Goal: Information Seeking & Learning: Learn about a topic

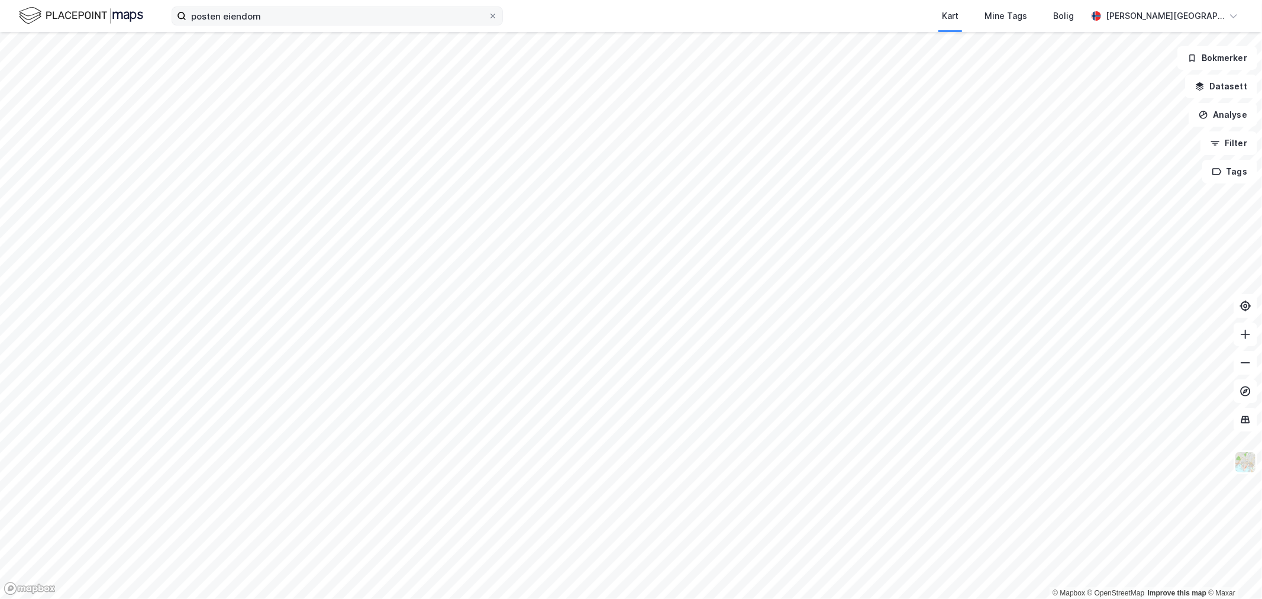
click at [280, 24] on label "posten eiendom" at bounding box center [337, 16] width 331 height 19
click at [280, 24] on input "posten eiendom" at bounding box center [337, 16] width 302 height 18
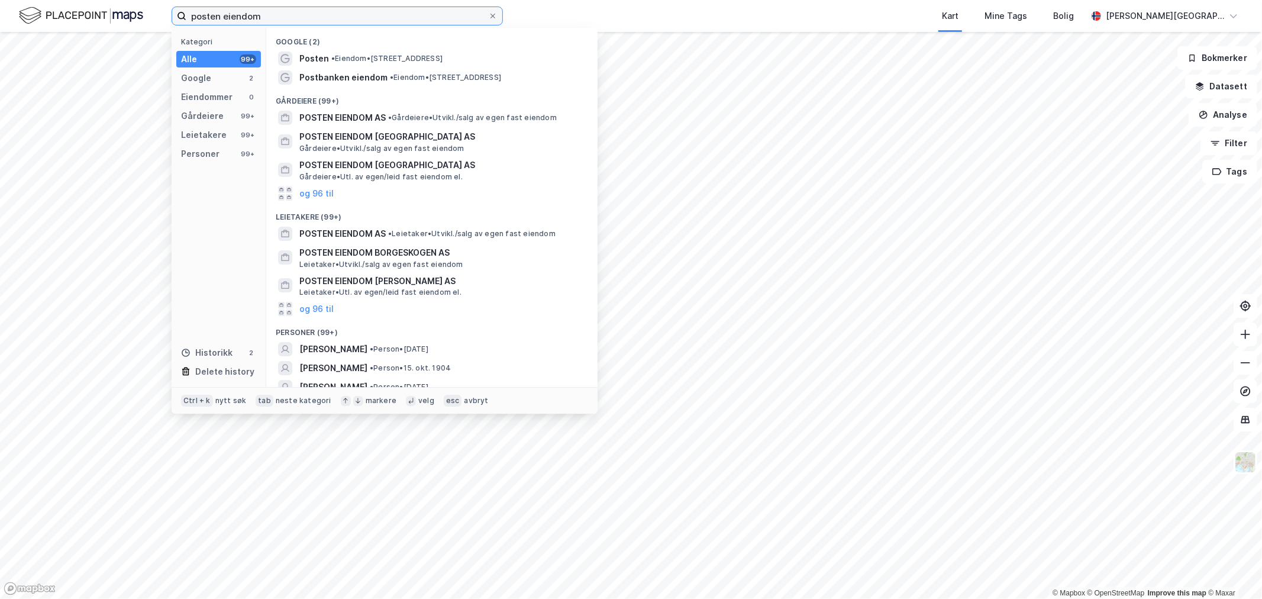
click at [280, 18] on input "posten eiendom" at bounding box center [337, 16] width 302 height 18
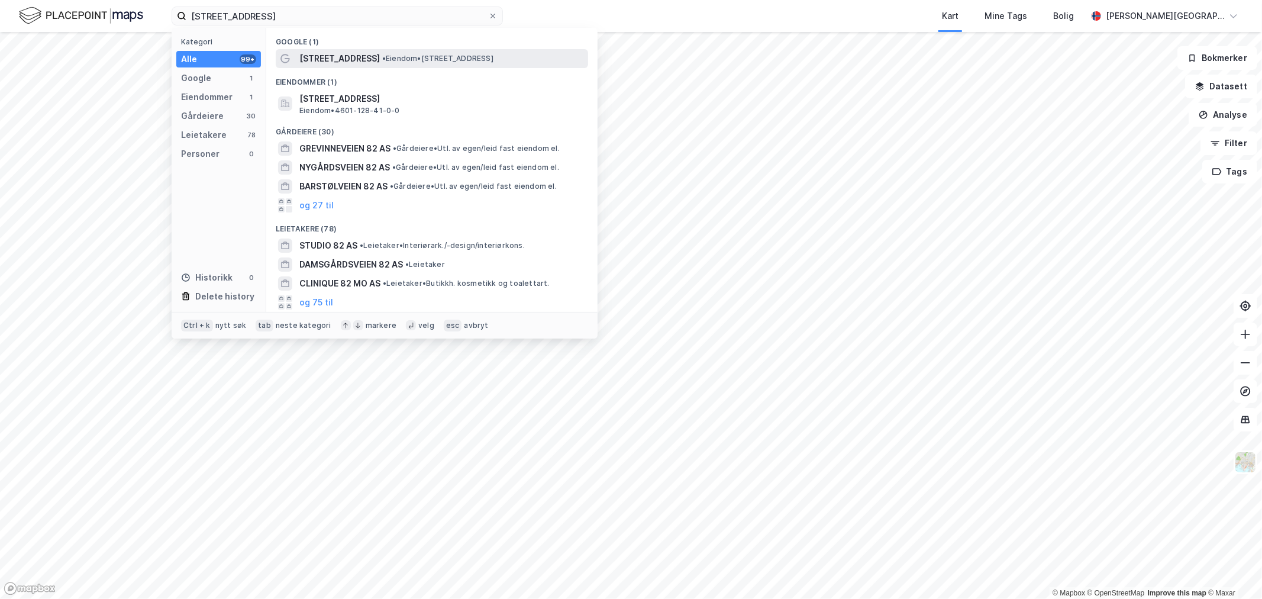
click at [387, 60] on span "• Eiendom • [STREET_ADDRESS]" at bounding box center [437, 58] width 111 height 9
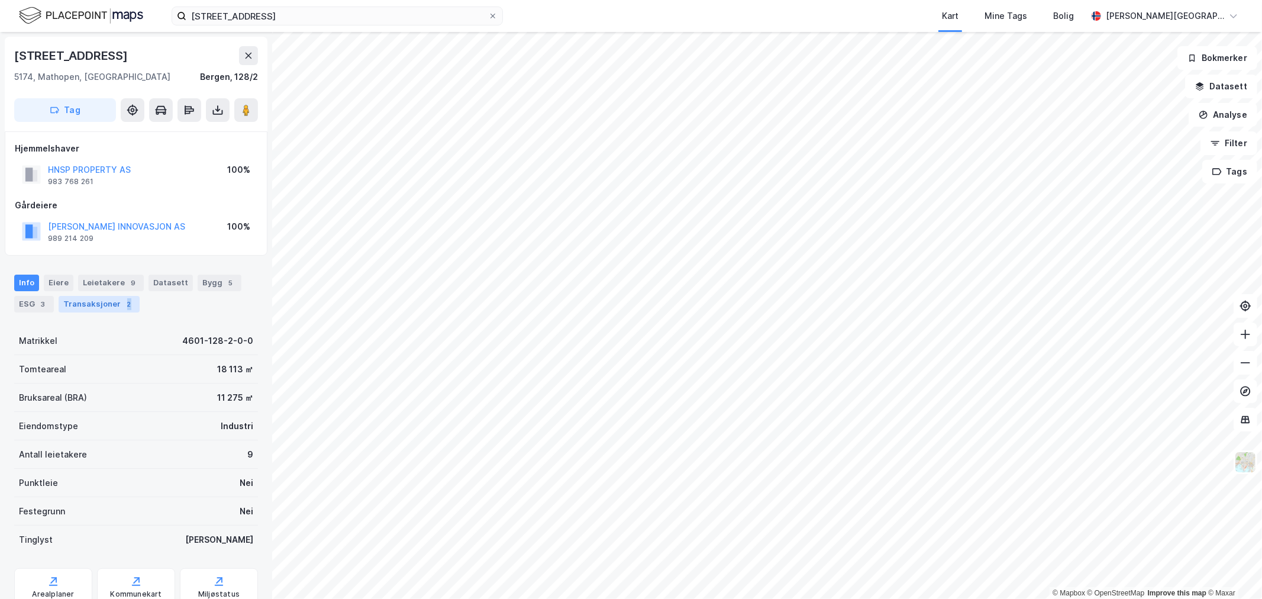
click at [129, 300] on div "Transaksjoner 2" at bounding box center [99, 304] width 81 height 17
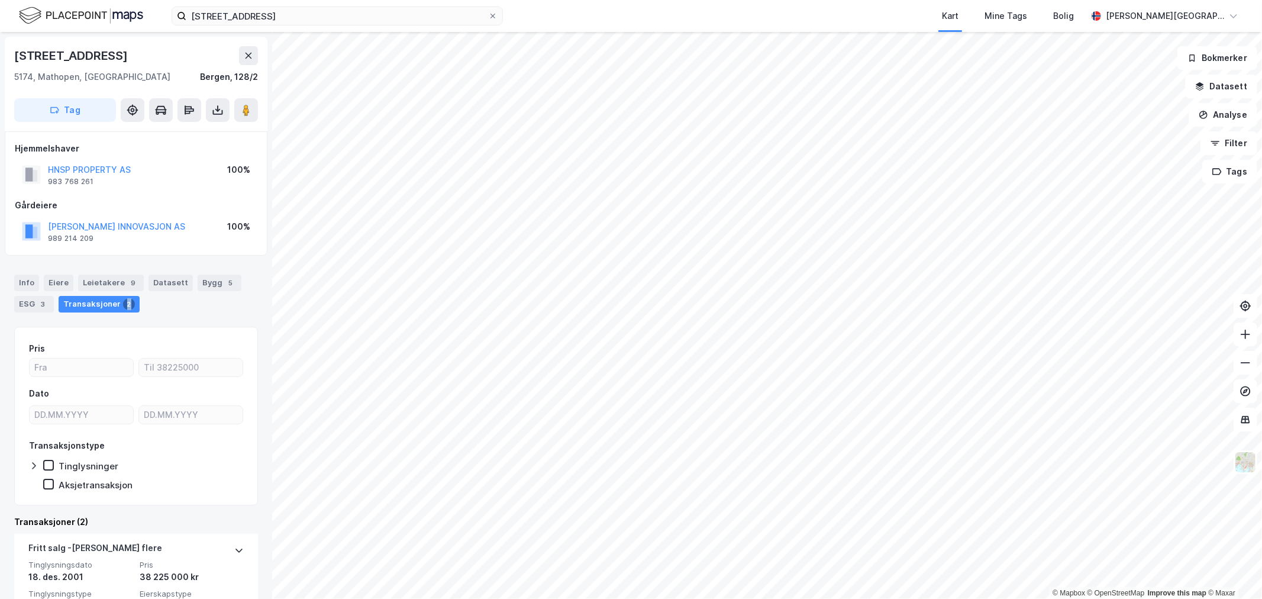
scroll to position [131, 0]
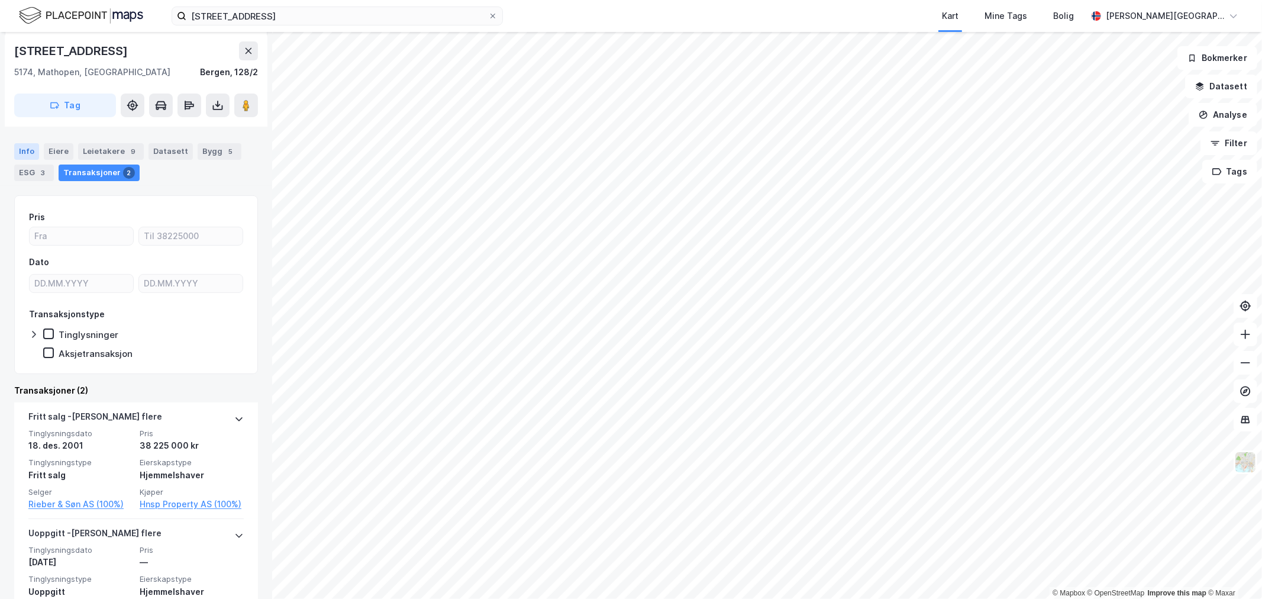
click at [33, 154] on div "Info" at bounding box center [26, 151] width 25 height 17
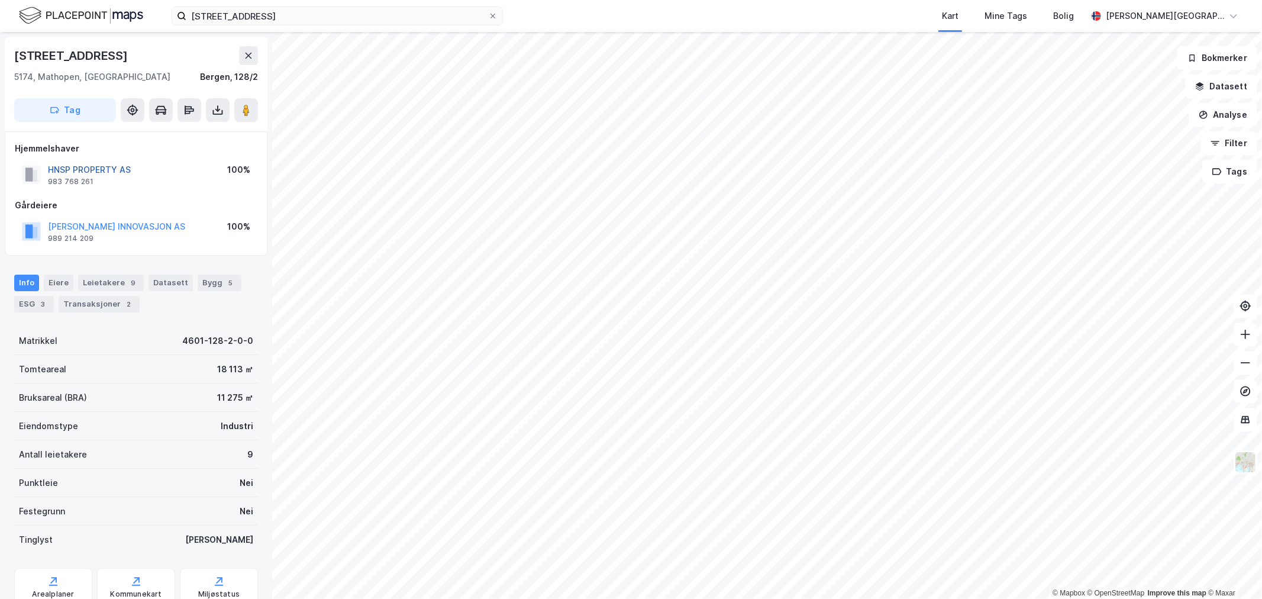
click at [0, 0] on button "HNSP PROPERTY AS" at bounding box center [0, 0] width 0 height 0
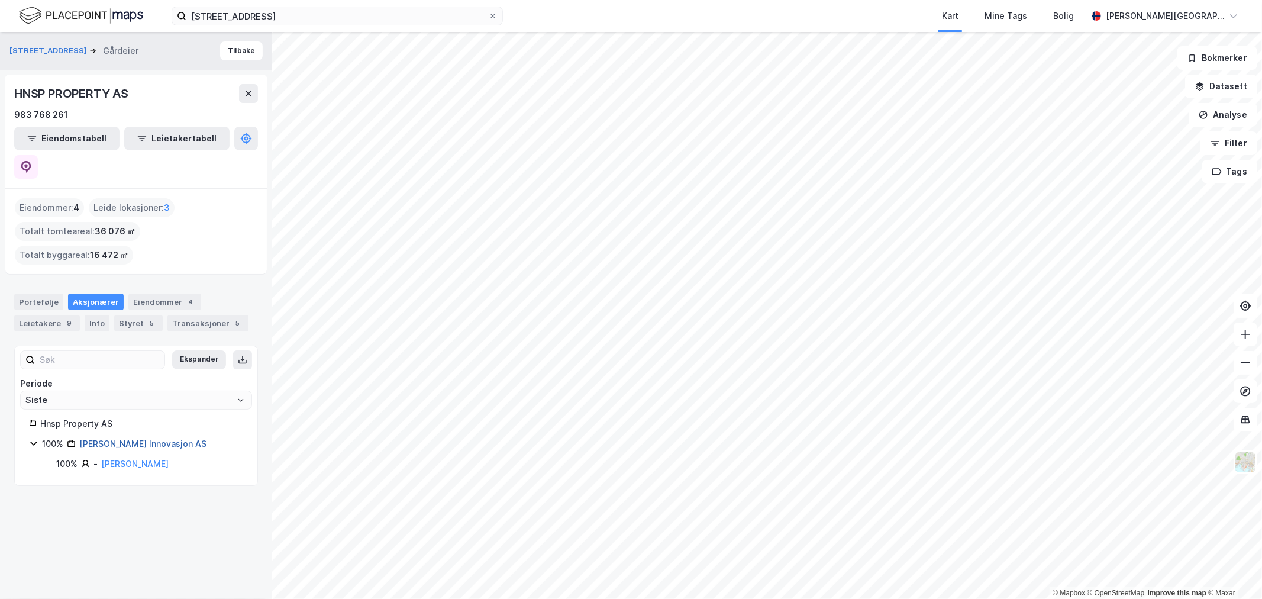
click at [142, 438] on link "[PERSON_NAME] Innovasjon AS" at bounding box center [142, 443] width 127 height 10
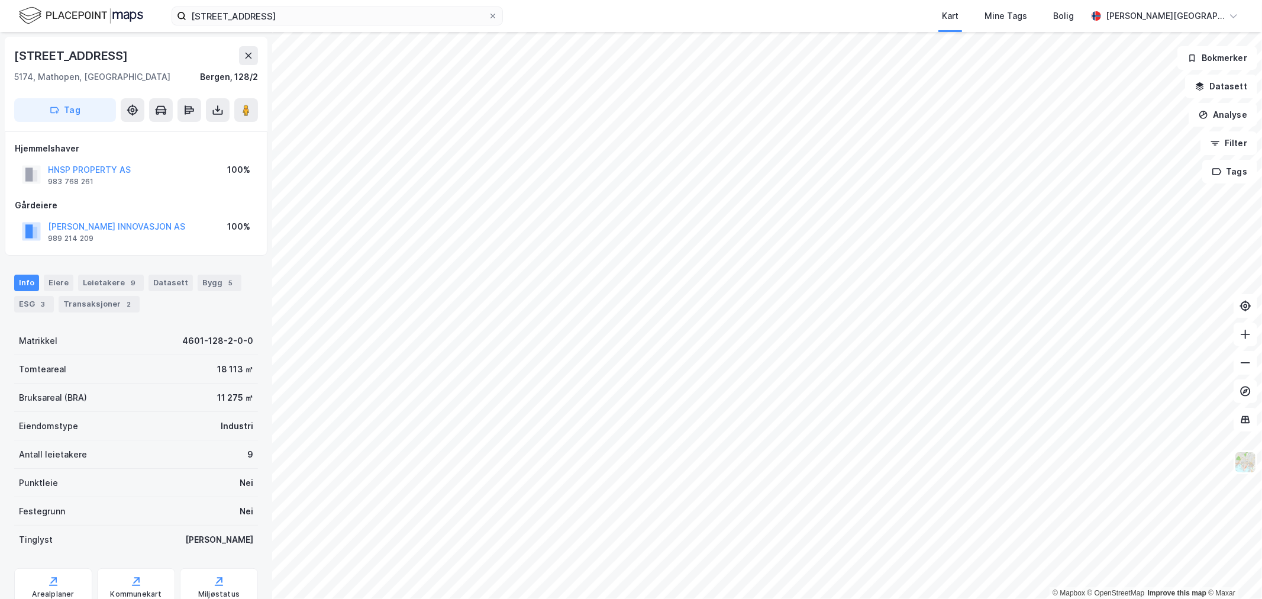
scroll to position [1, 0]
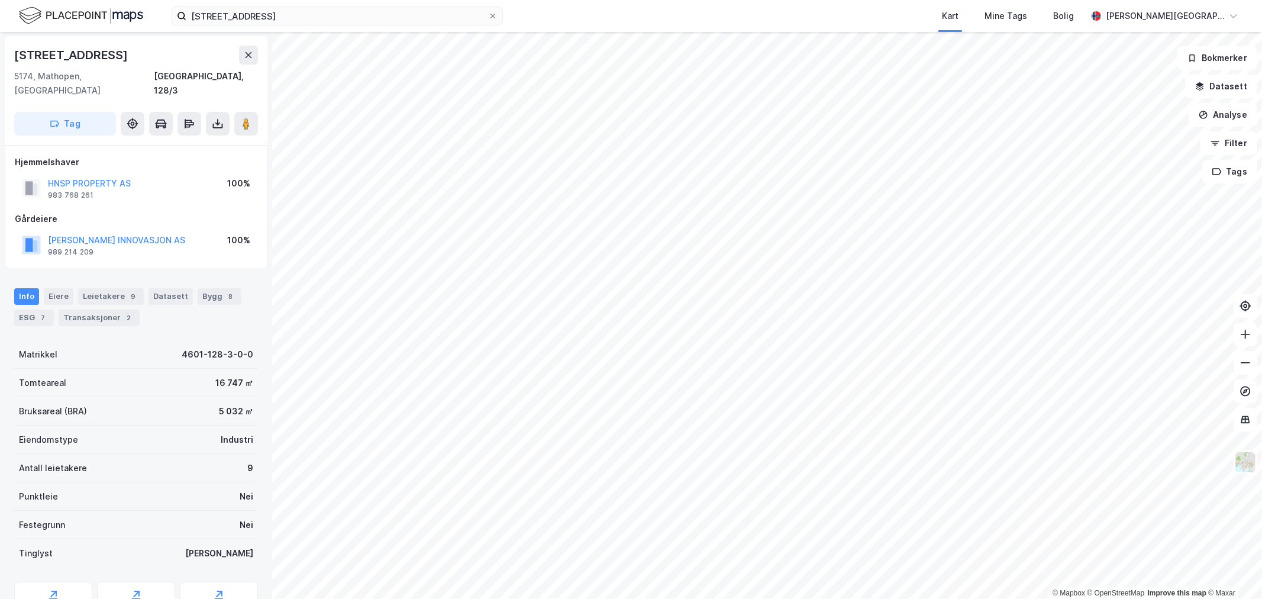
scroll to position [1, 0]
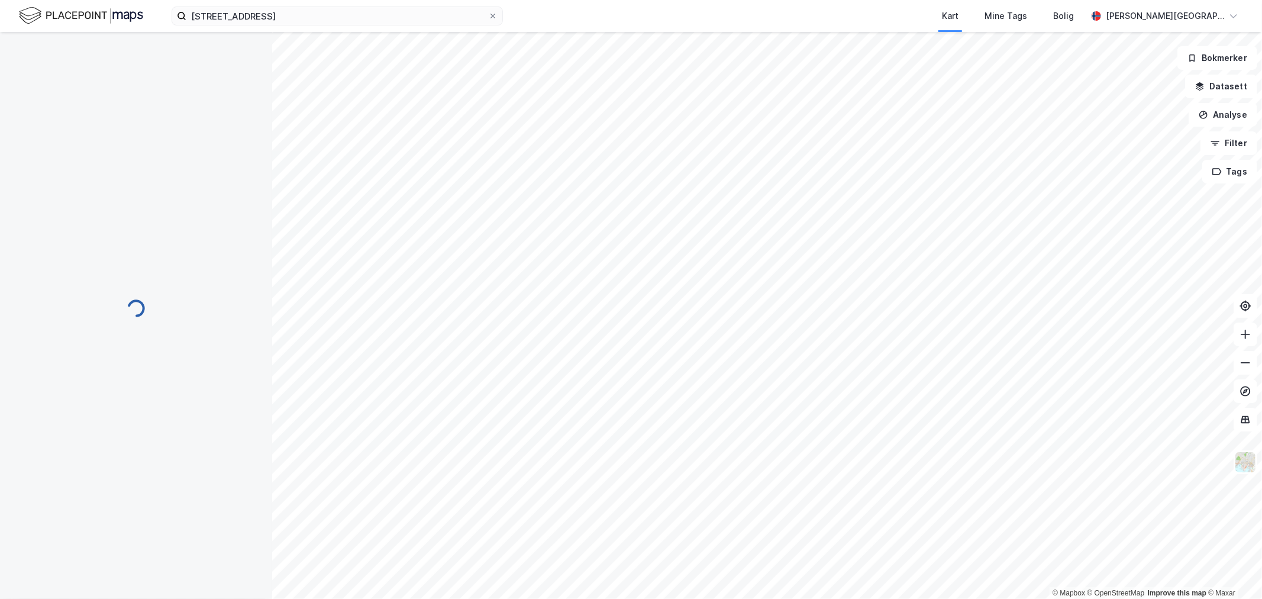
scroll to position [1, 0]
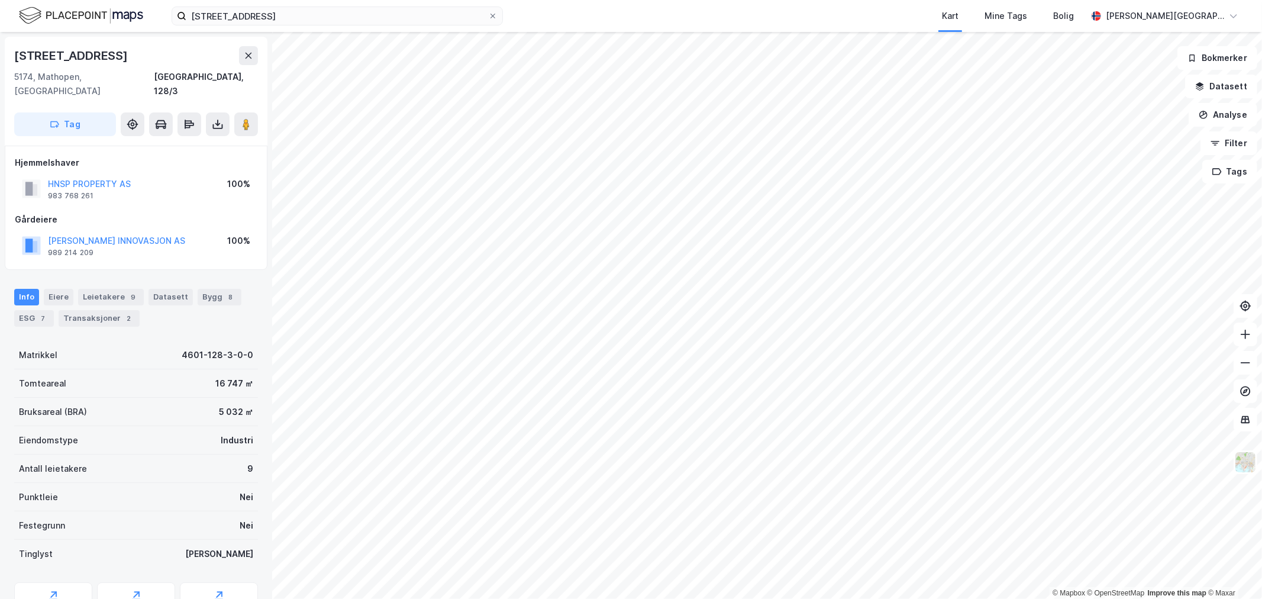
scroll to position [1, 0]
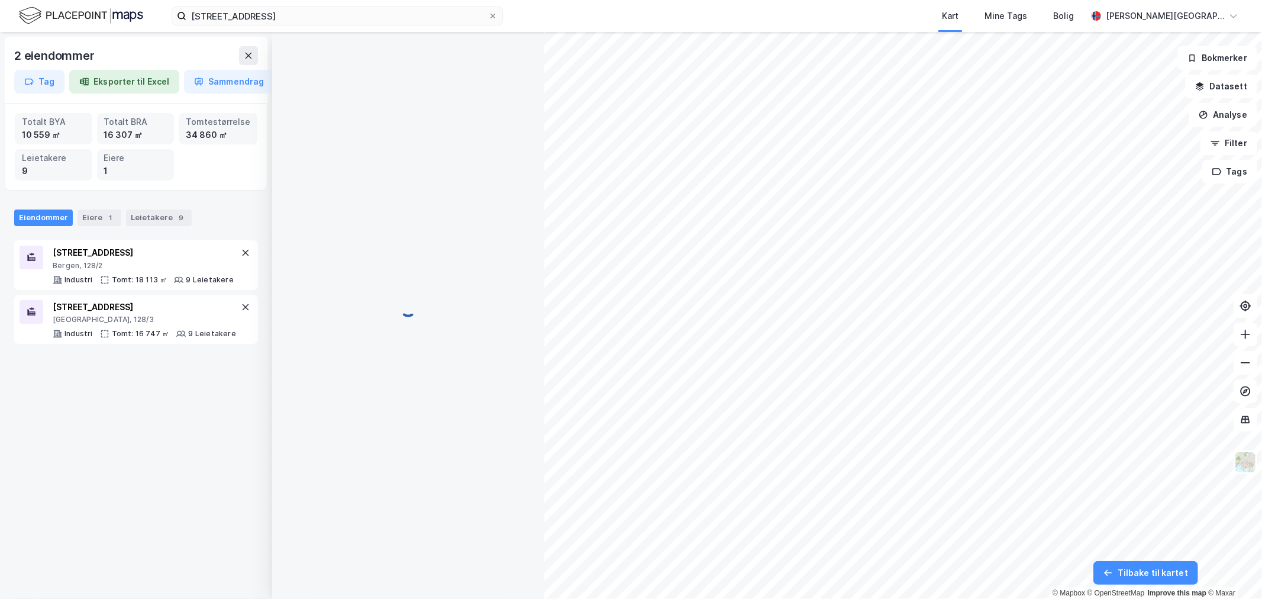
scroll to position [1, 0]
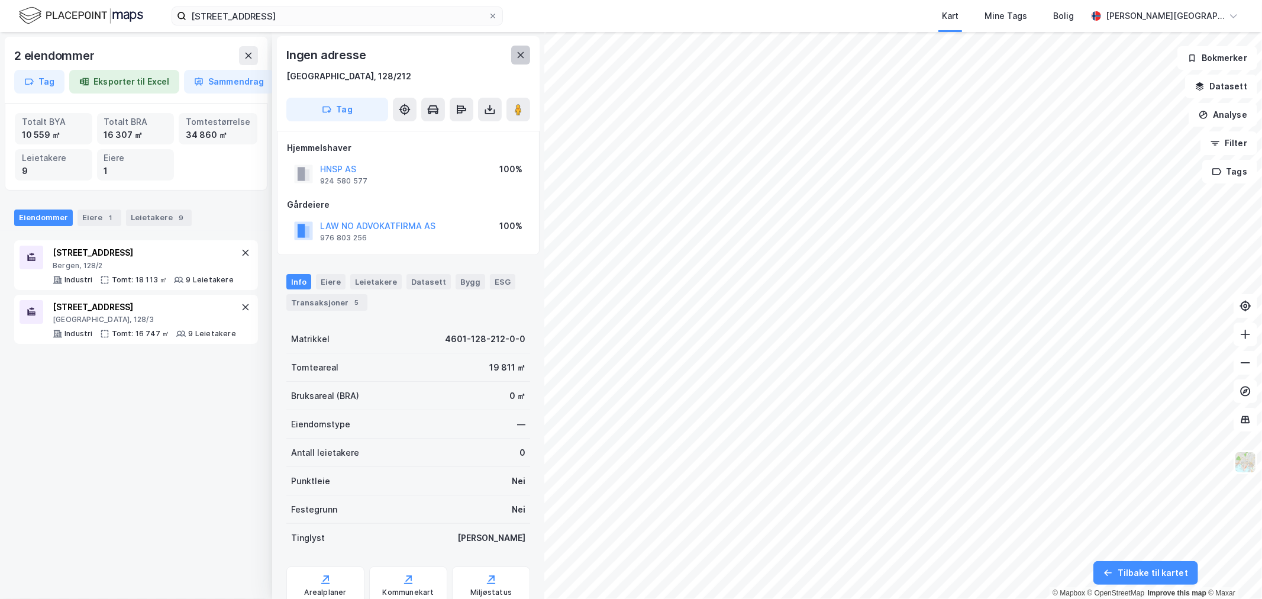
click at [525, 58] on button at bounding box center [520, 55] width 19 height 19
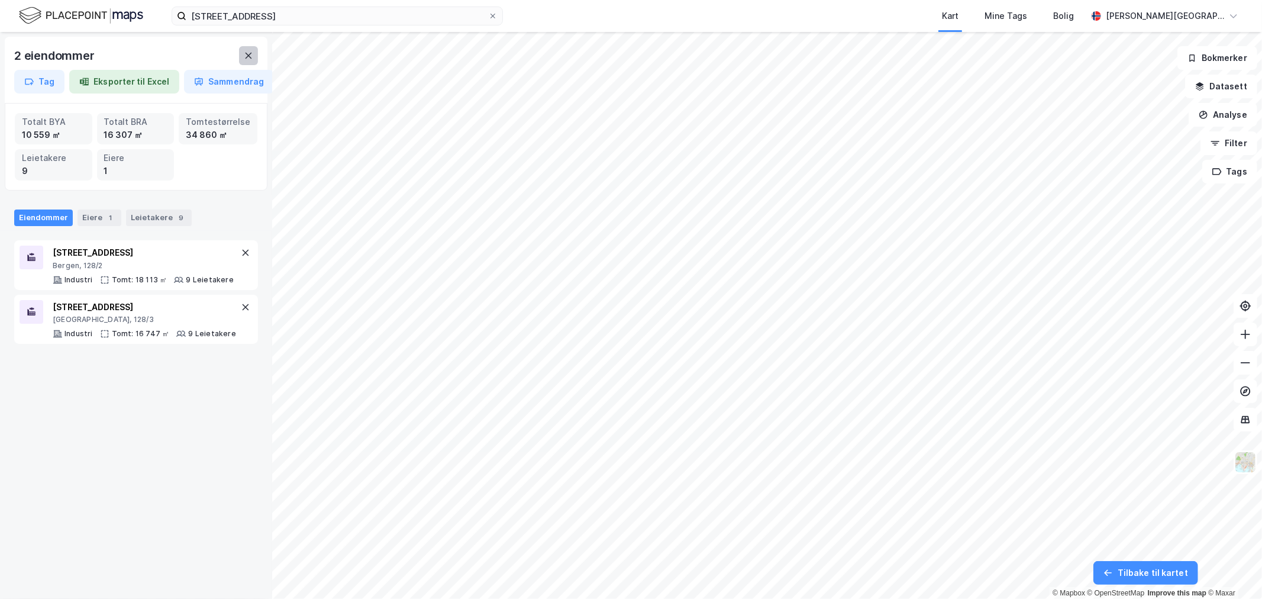
click at [240, 57] on button at bounding box center [248, 55] width 19 height 19
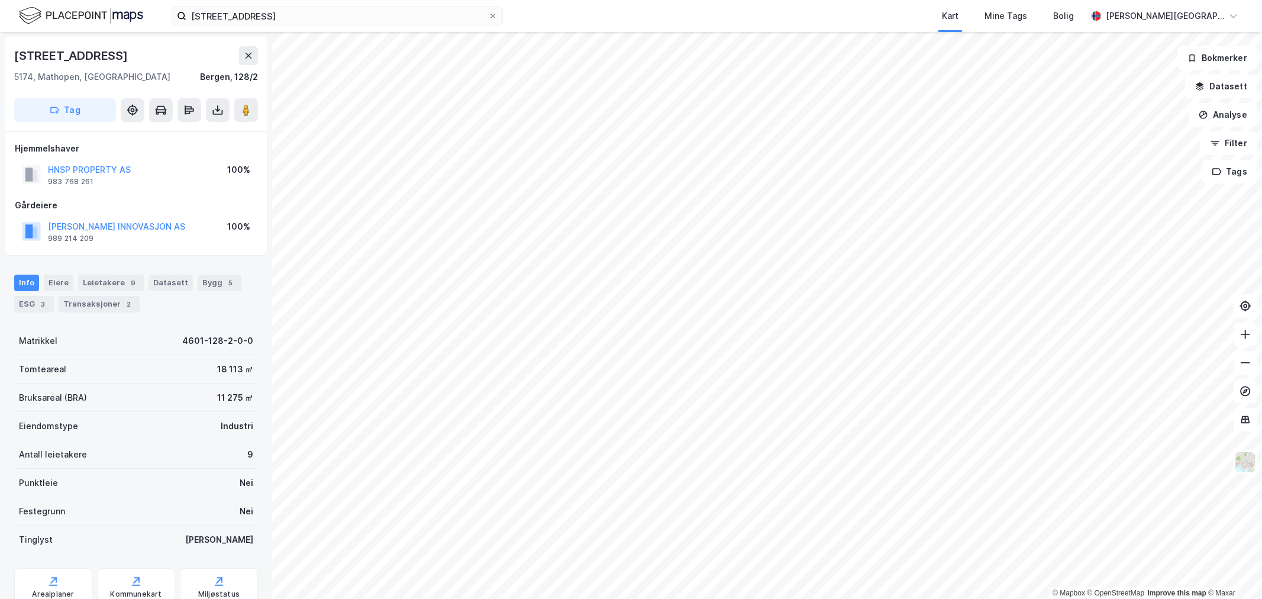
scroll to position [1, 0]
click at [143, 231] on div "[PERSON_NAME] INNOVASJON AS" at bounding box center [116, 226] width 137 height 14
click at [0, 0] on button "[PERSON_NAME] INNOVASJON AS" at bounding box center [0, 0] width 0 height 0
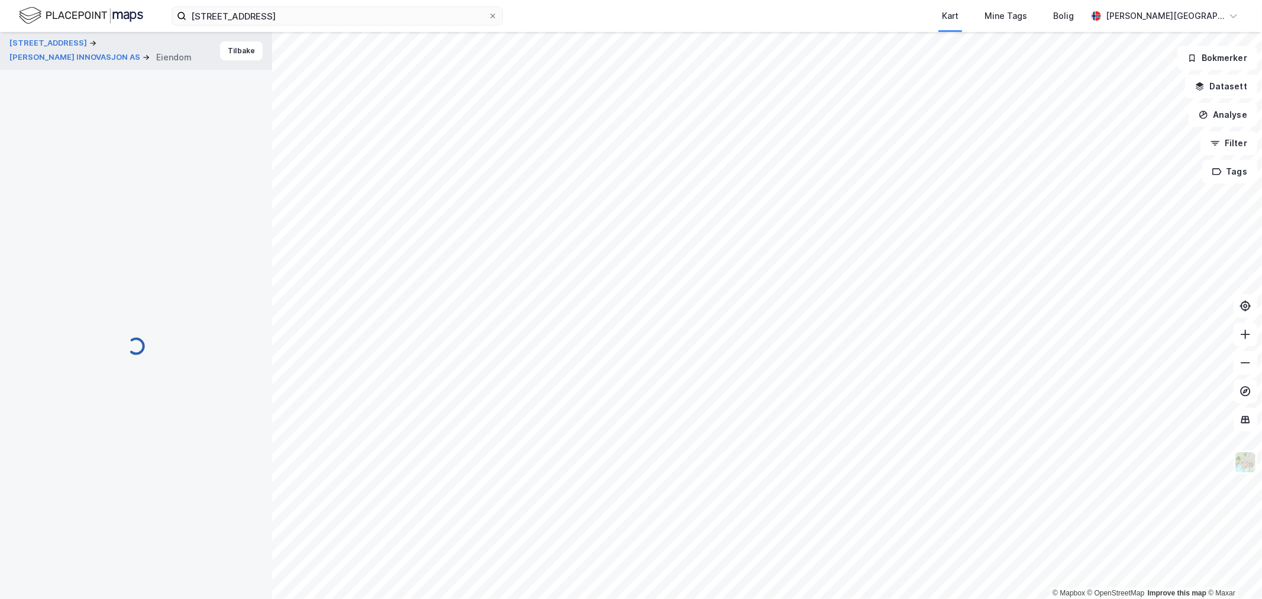
scroll to position [1, 0]
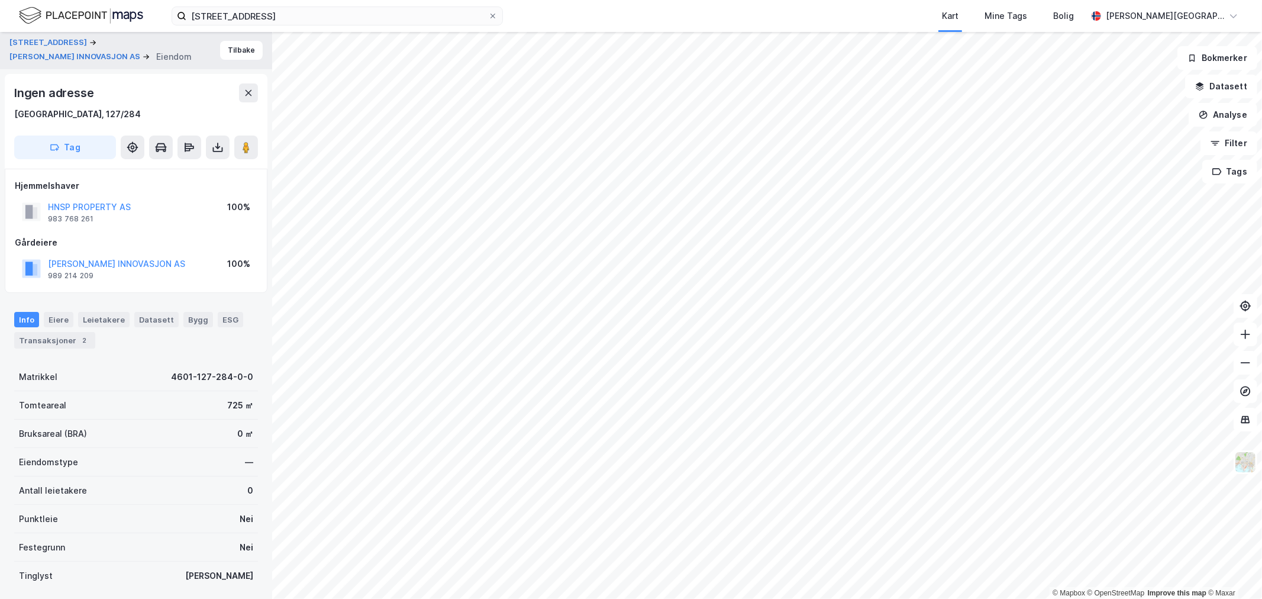
click at [360, 1] on div "hillerenvegen 82 Kart Mine Tags Bolig [PERSON_NAME][GEOGRAPHIC_DATA]" at bounding box center [631, 16] width 1262 height 32
click at [357, 12] on input "[STREET_ADDRESS]" at bounding box center [337, 16] width 302 height 18
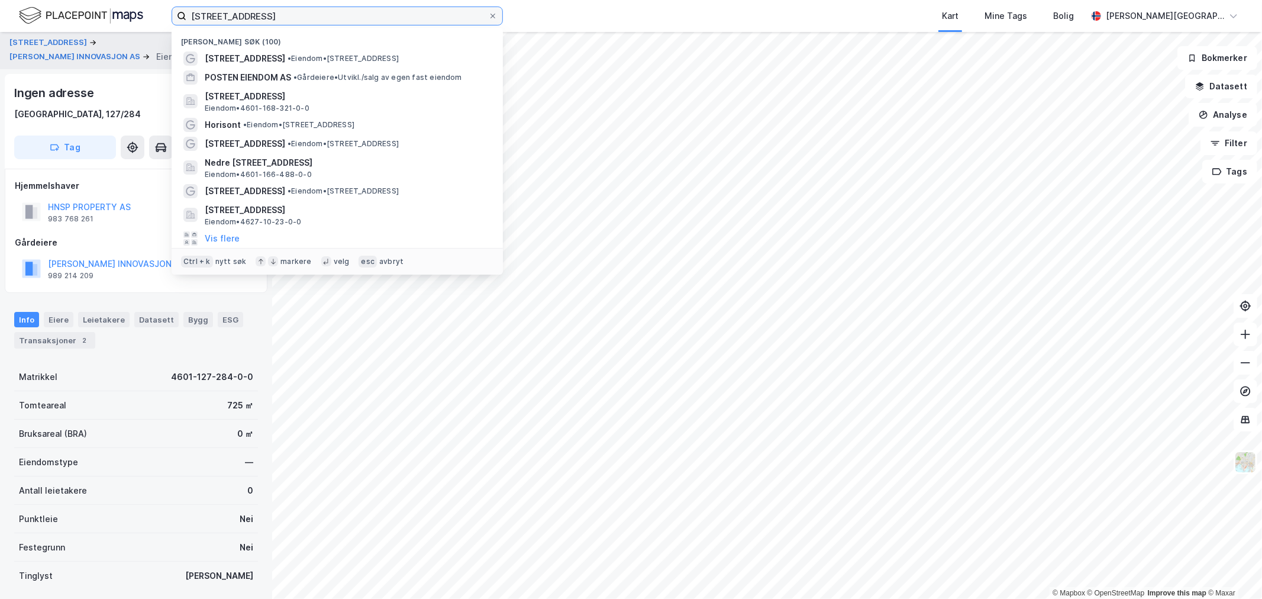
click at [357, 12] on input "[STREET_ADDRESS]" at bounding box center [337, 16] width 302 height 18
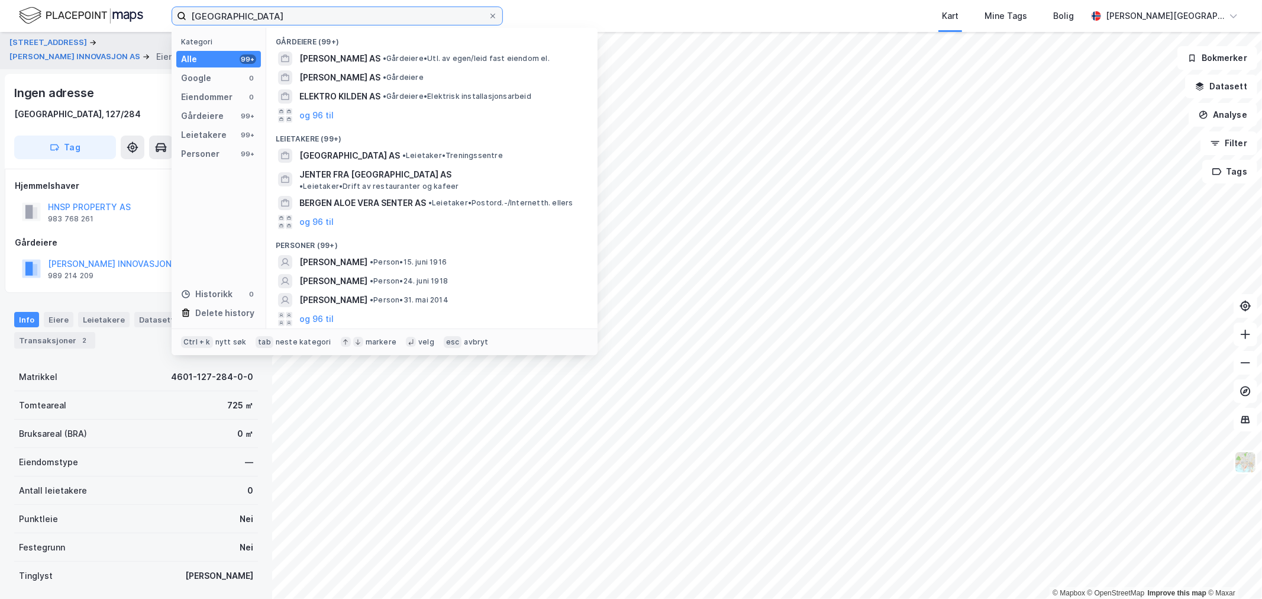
click at [252, 12] on input "[GEOGRAPHIC_DATA]" at bounding box center [337, 16] width 302 height 18
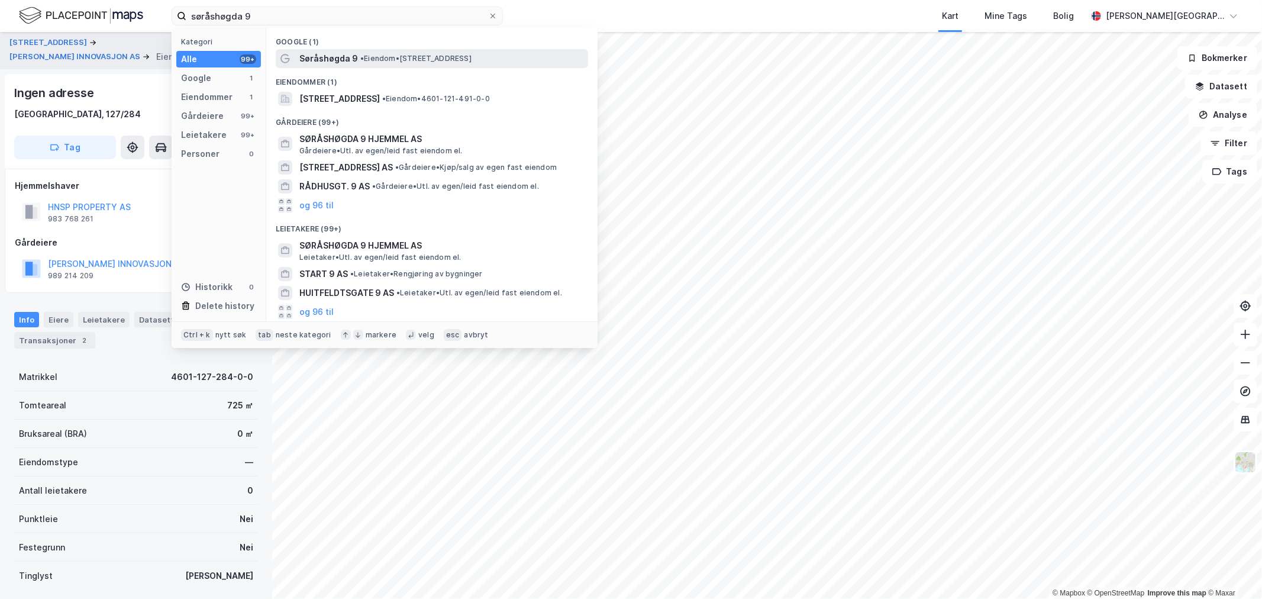
click at [360, 60] on span "•" at bounding box center [362, 58] width 4 height 9
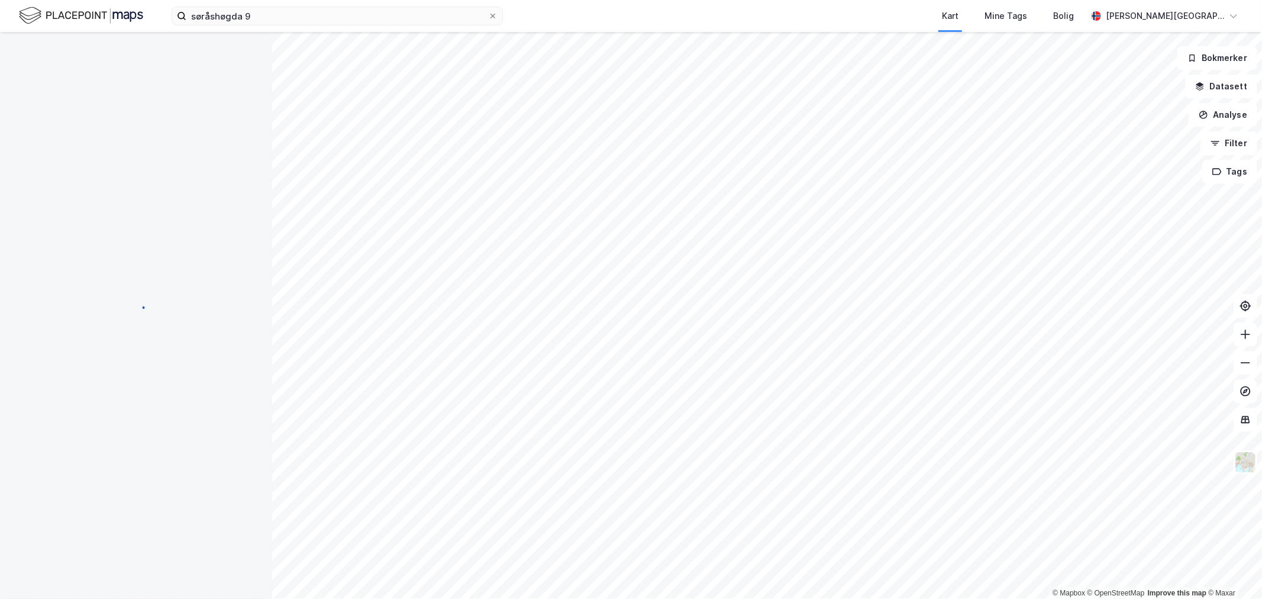
scroll to position [1, 0]
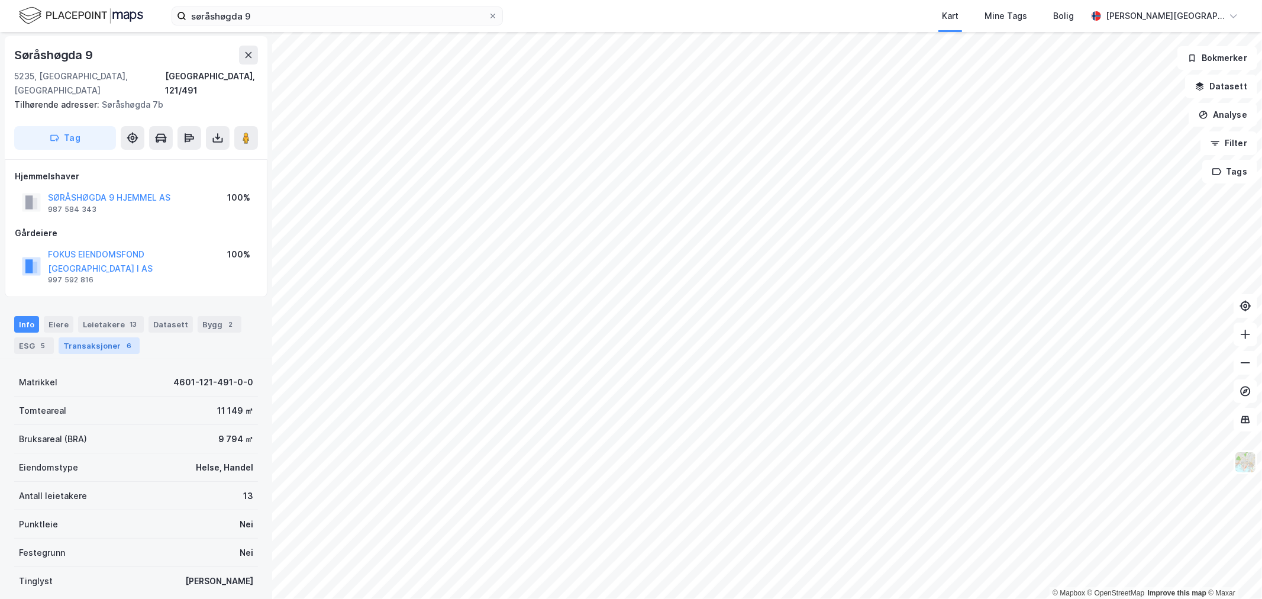
click at [108, 337] on div "Transaksjoner 6" at bounding box center [99, 345] width 81 height 17
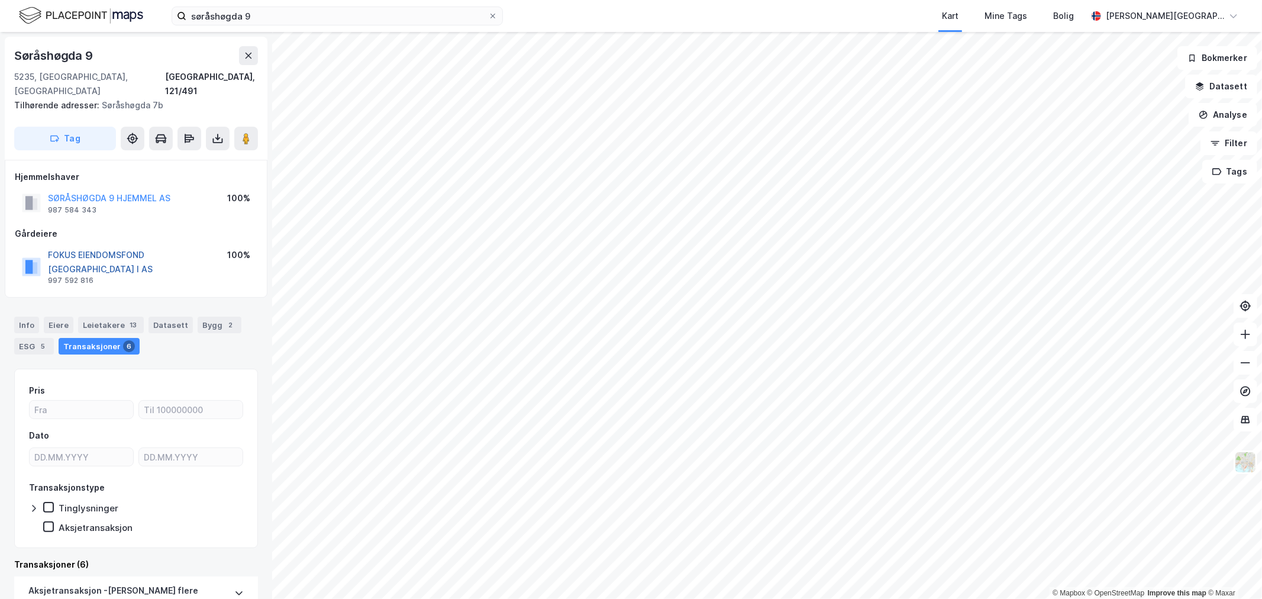
click at [0, 0] on button "FOKUS EIENDOMSFOND [GEOGRAPHIC_DATA] I AS" at bounding box center [0, 0] width 0 height 0
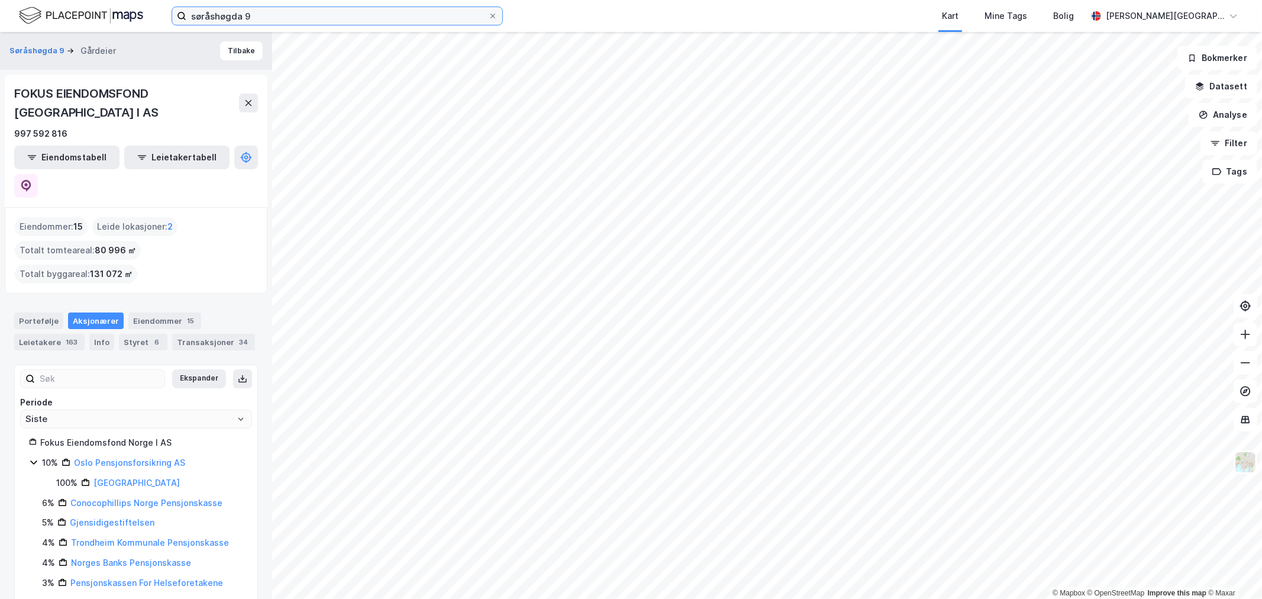
click at [305, 12] on input "søråshøgda 9" at bounding box center [337, 16] width 302 height 18
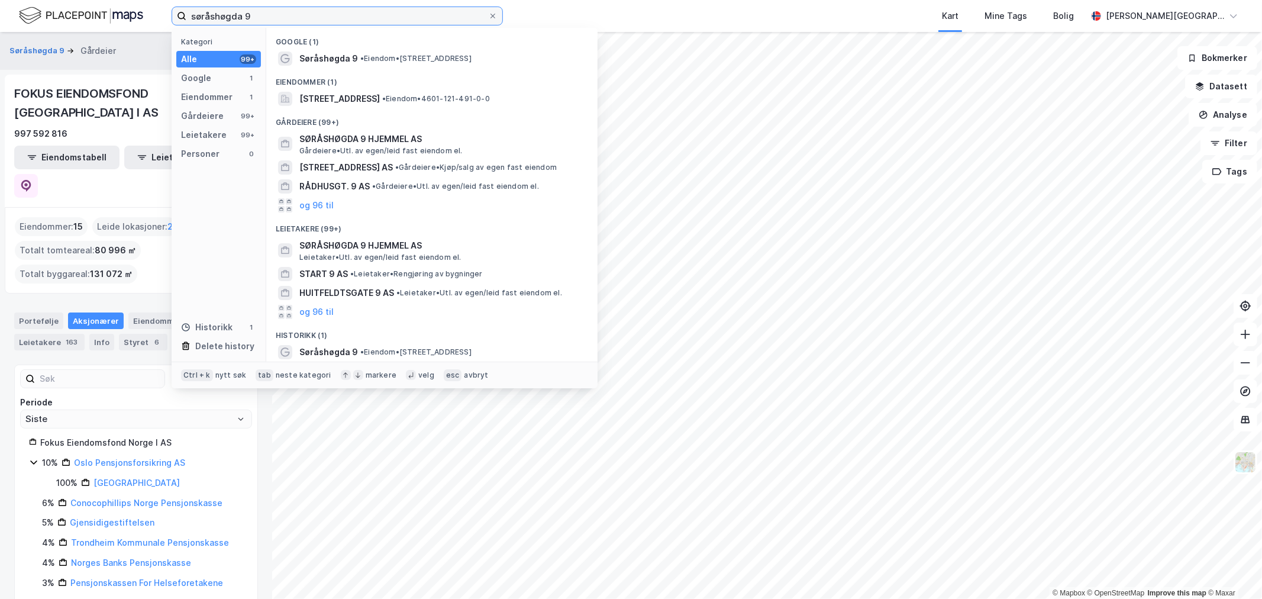
click at [305, 12] on input "søråshøgda 9" at bounding box center [337, 16] width 302 height 18
type input "b"
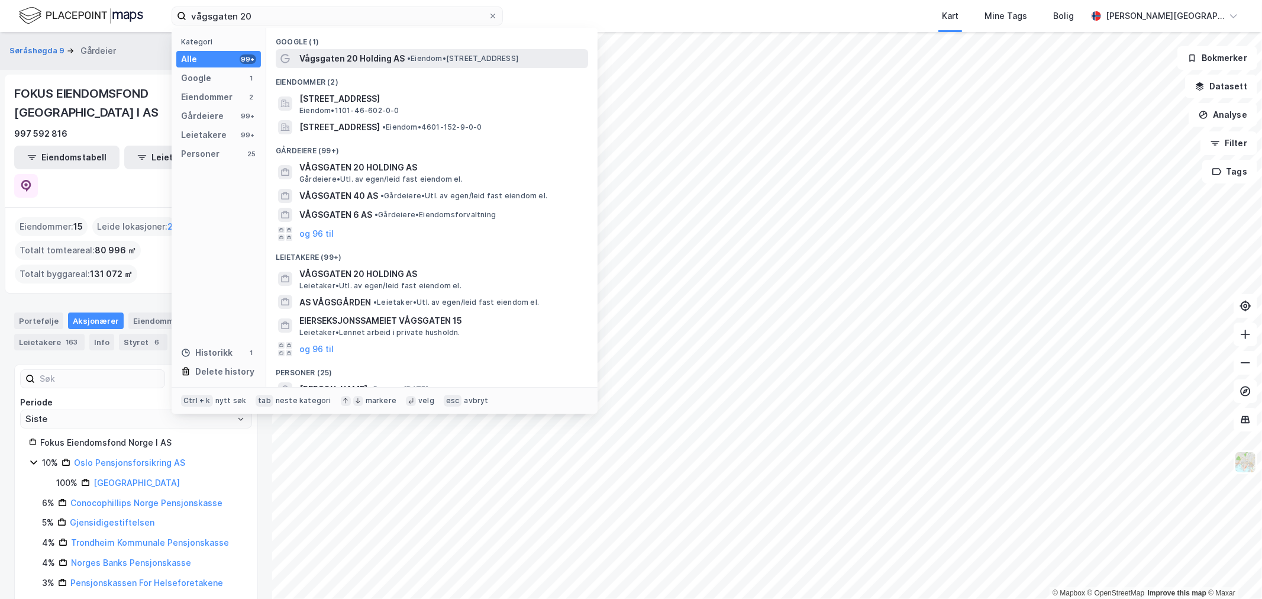
click at [354, 59] on span "Vågsgaten 20 Holding AS" at bounding box center [351, 58] width 105 height 14
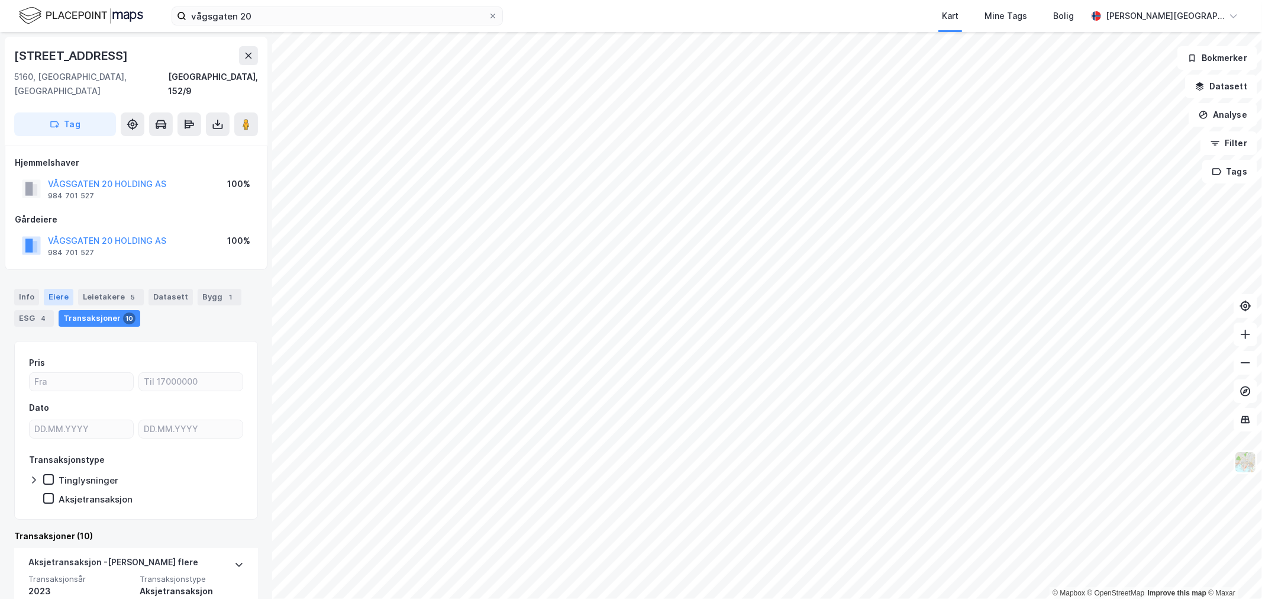
click at [47, 289] on div "Eiere" at bounding box center [59, 297] width 30 height 17
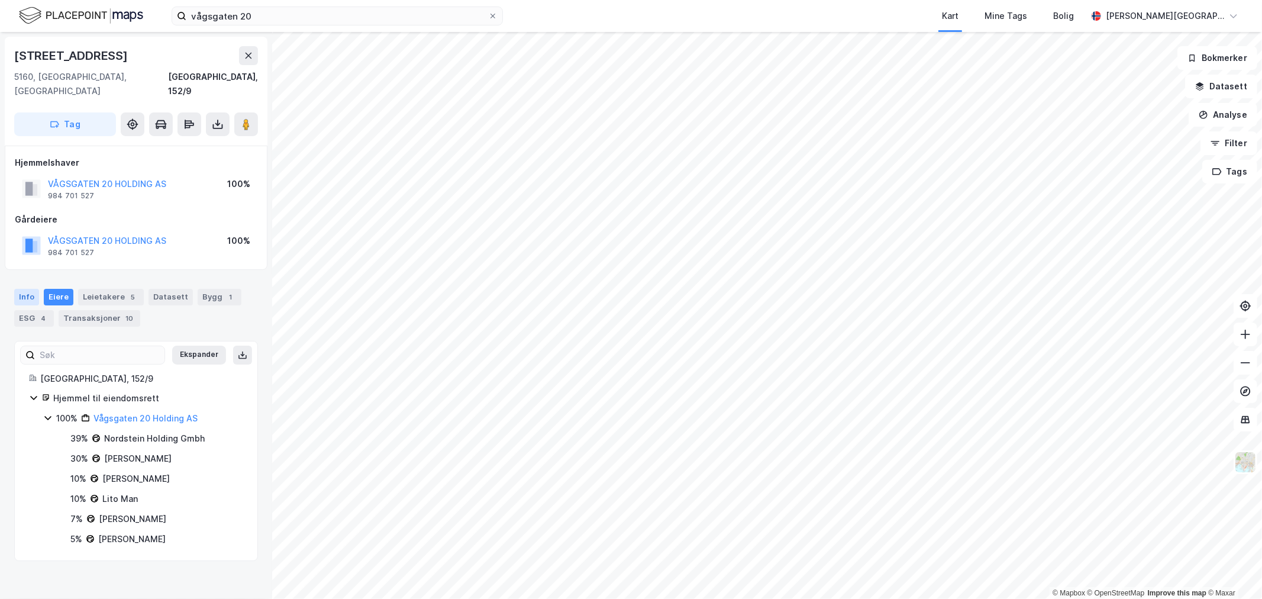
click at [25, 289] on div "Info" at bounding box center [26, 297] width 25 height 17
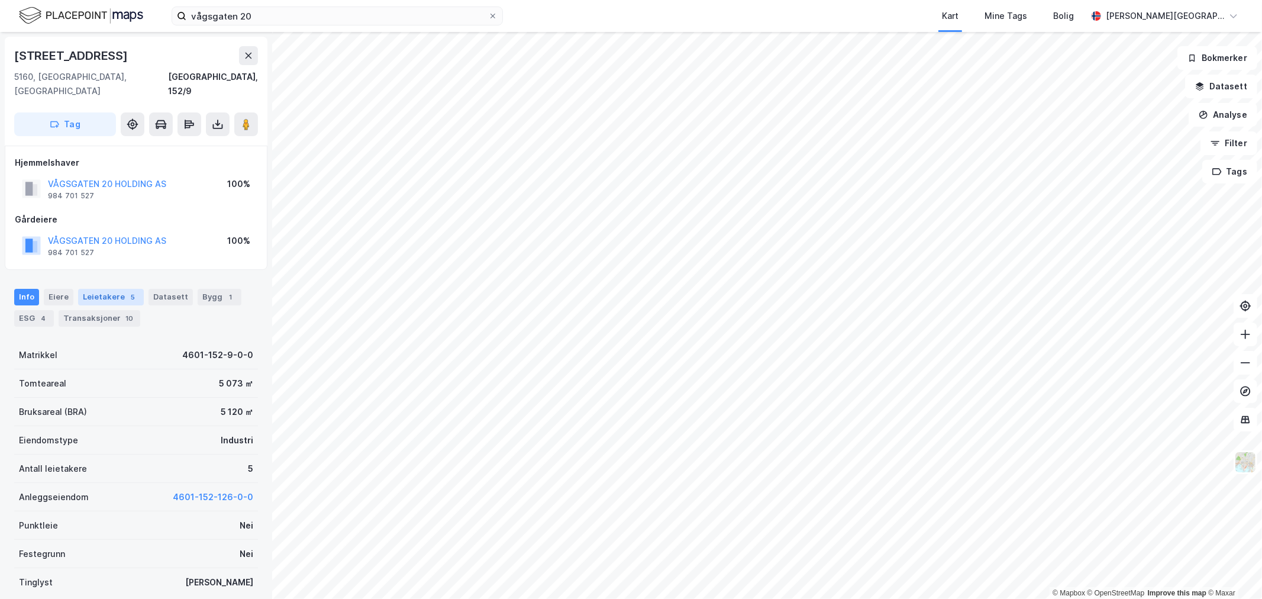
click at [96, 289] on div "Leietakere 5" at bounding box center [111, 297] width 66 height 17
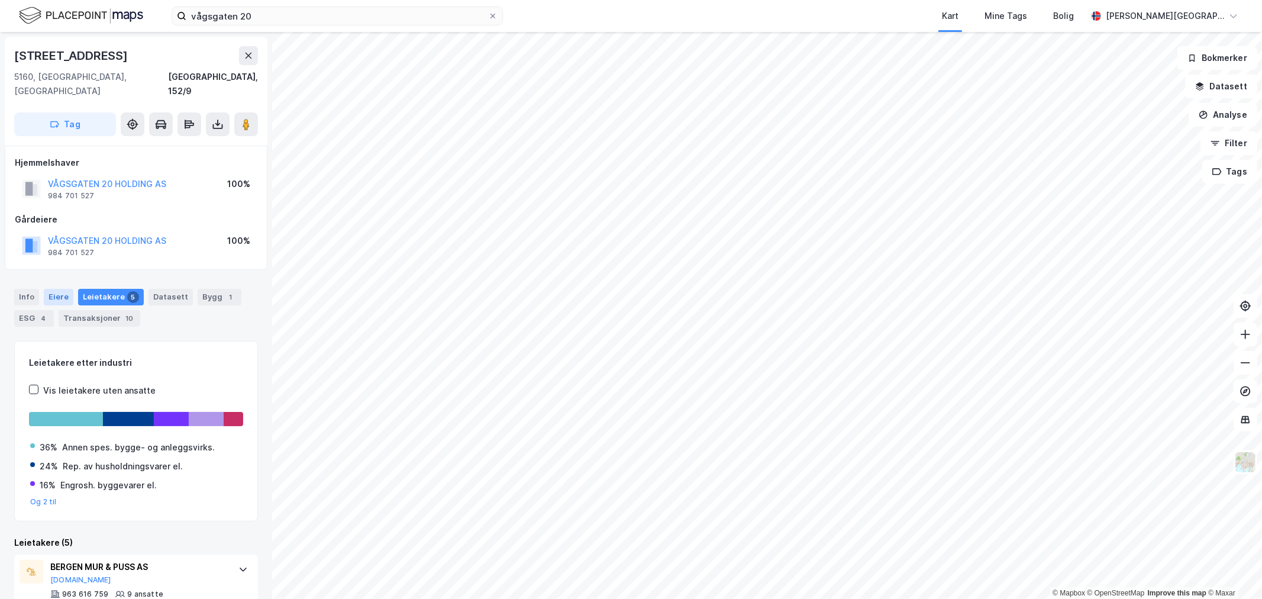
click at [63, 289] on div "Eiere" at bounding box center [59, 297] width 30 height 17
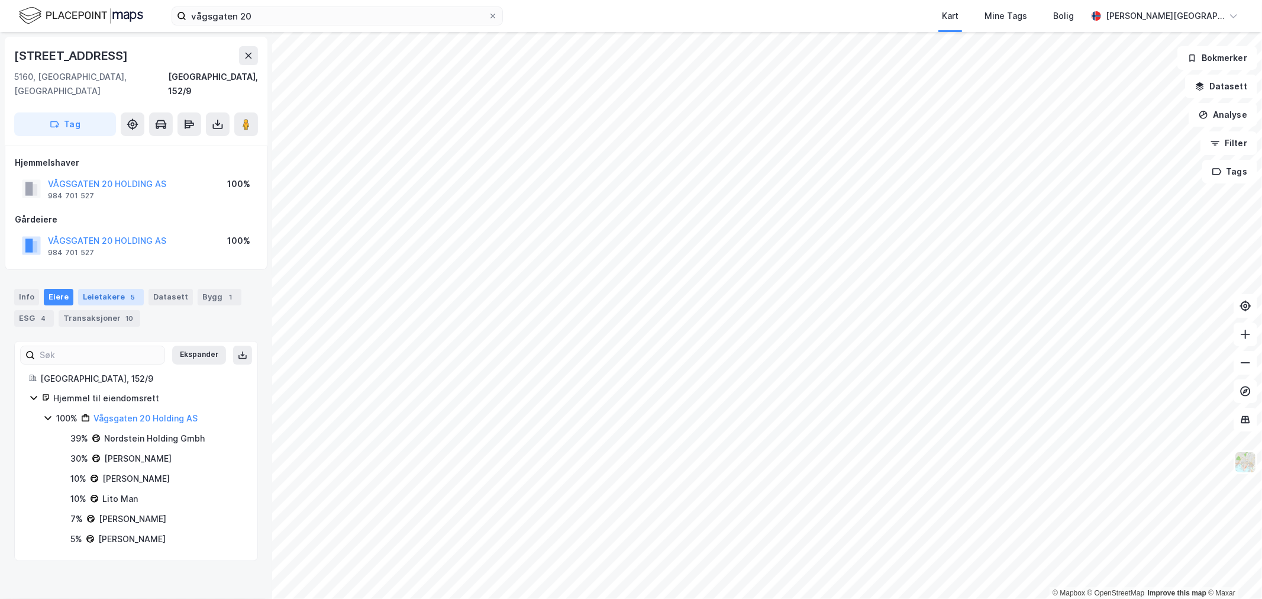
click at [85, 290] on div "Leietakere 5" at bounding box center [111, 297] width 66 height 17
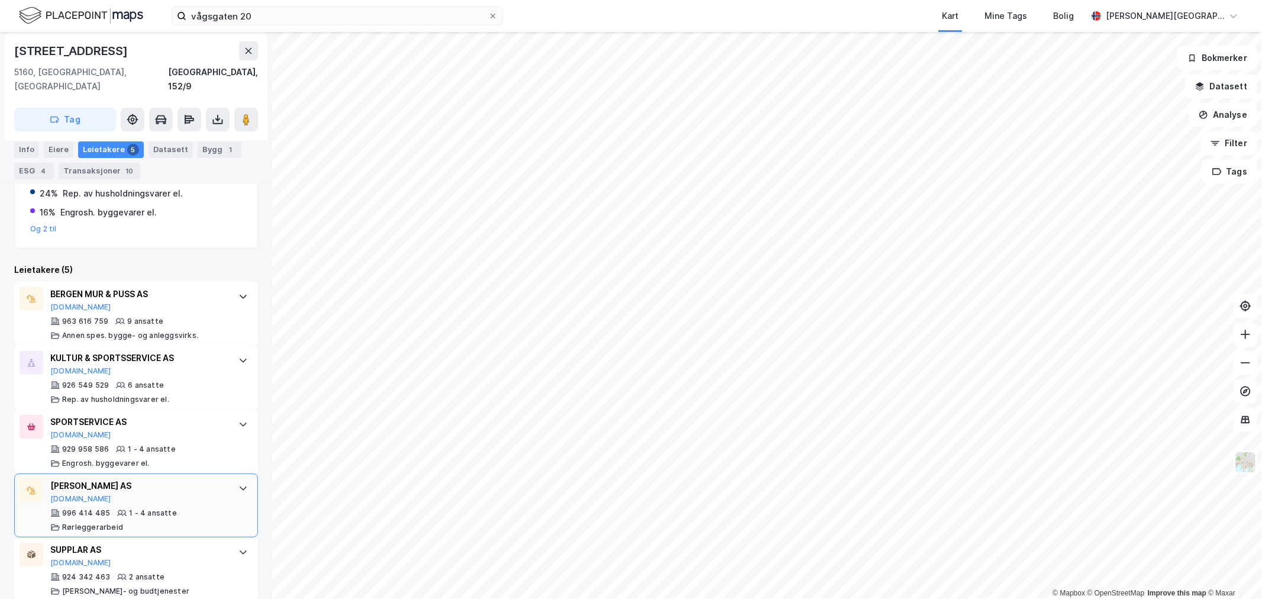
scroll to position [275, 0]
click at [26, 151] on div "Info" at bounding box center [26, 149] width 25 height 17
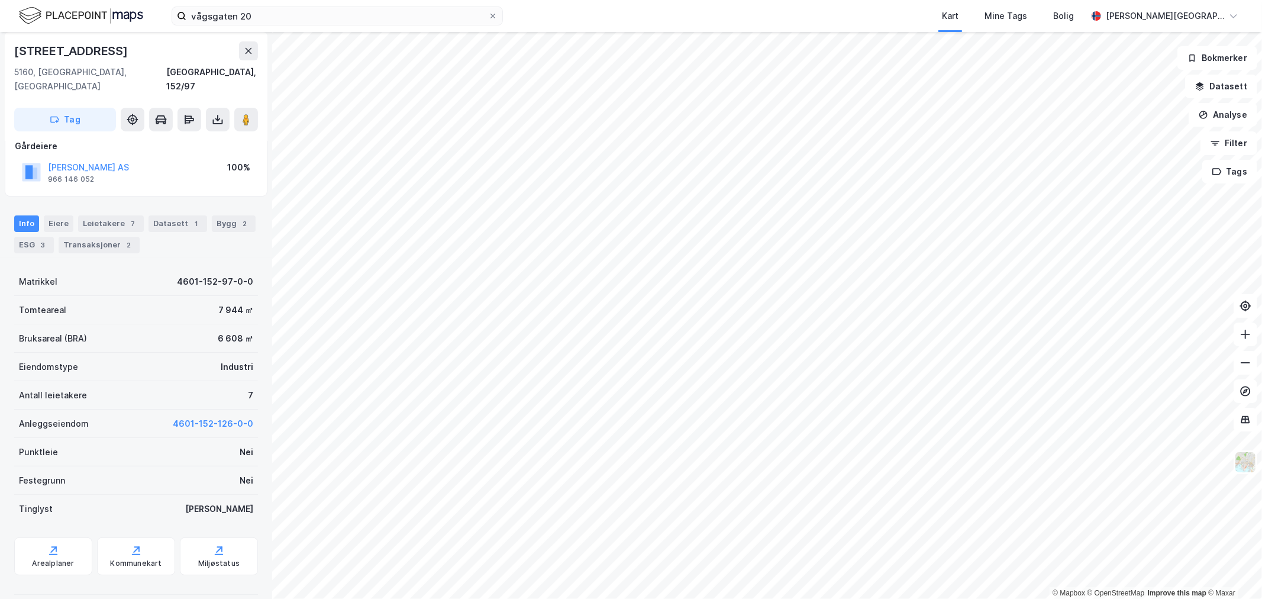
scroll to position [73, 0]
click at [267, 18] on input "vågsgaten 20" at bounding box center [337, 16] width 302 height 18
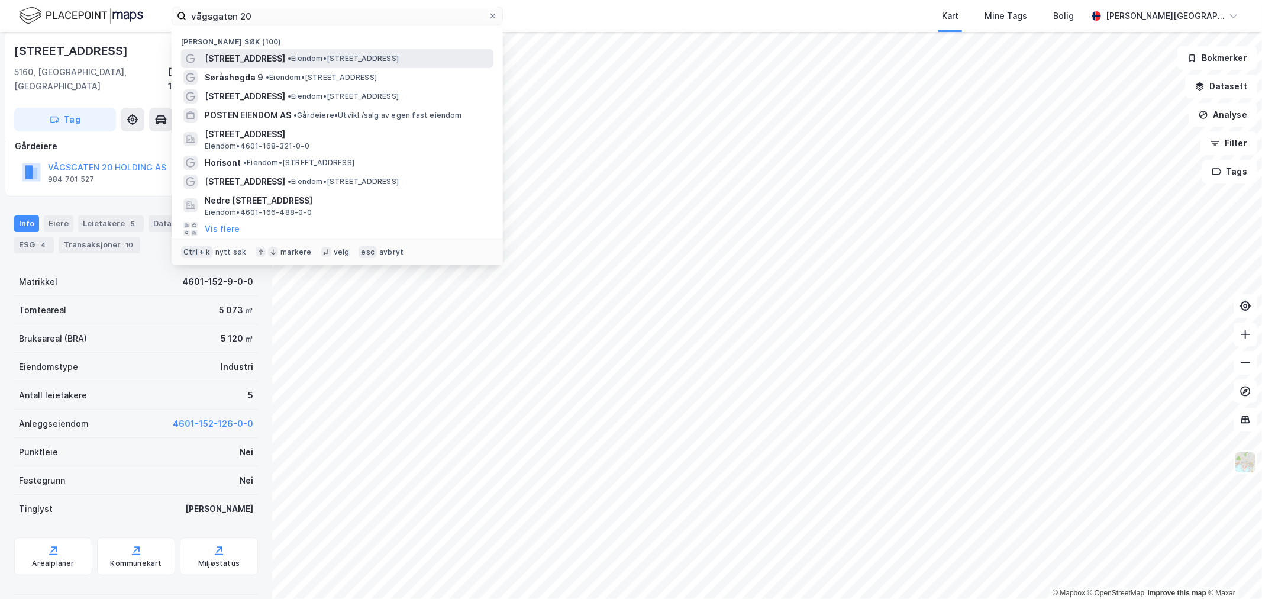
click at [340, 54] on span "• Eiendom • [STREET_ADDRESS]" at bounding box center [342, 58] width 111 height 9
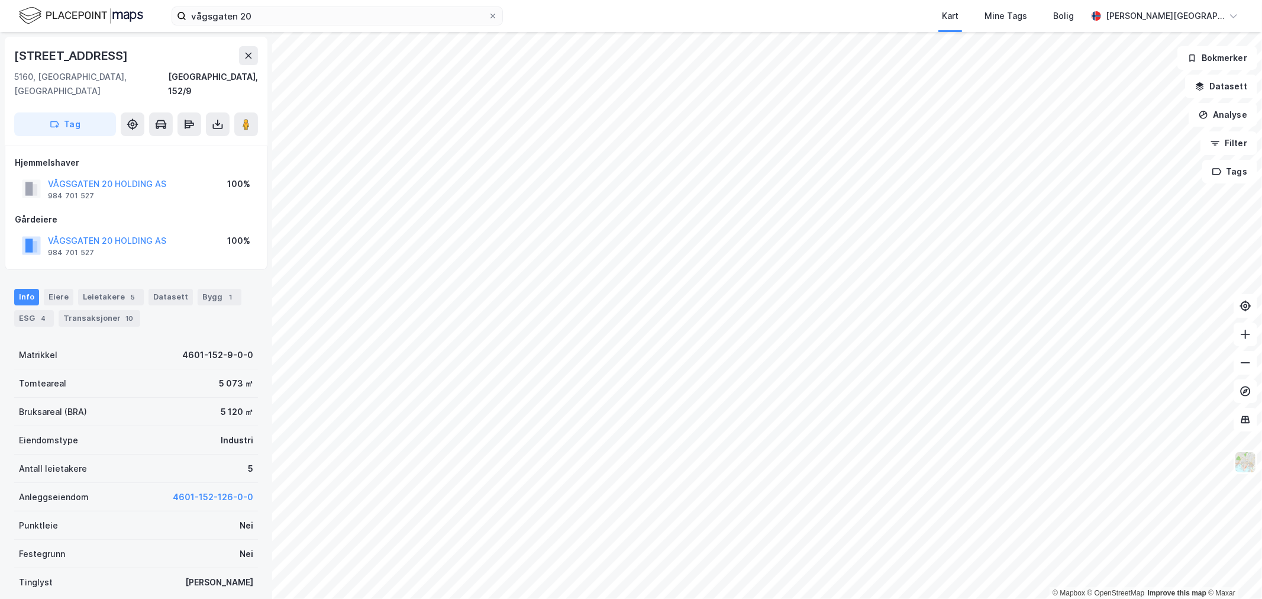
scroll to position [73, 0]
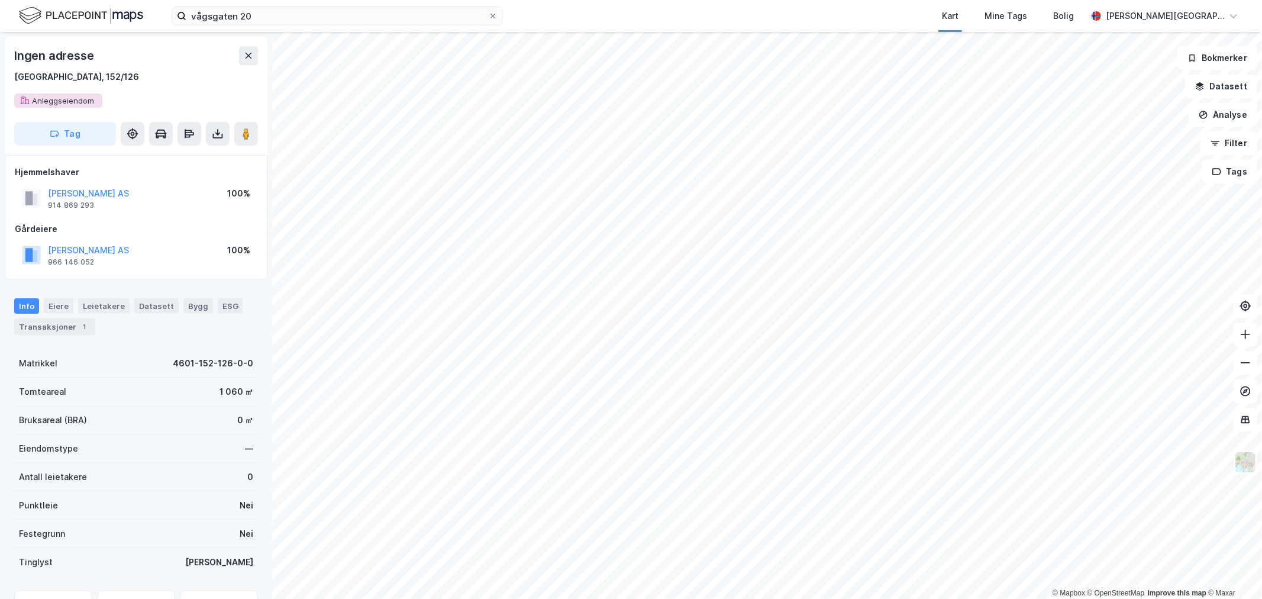
scroll to position [73, 0]
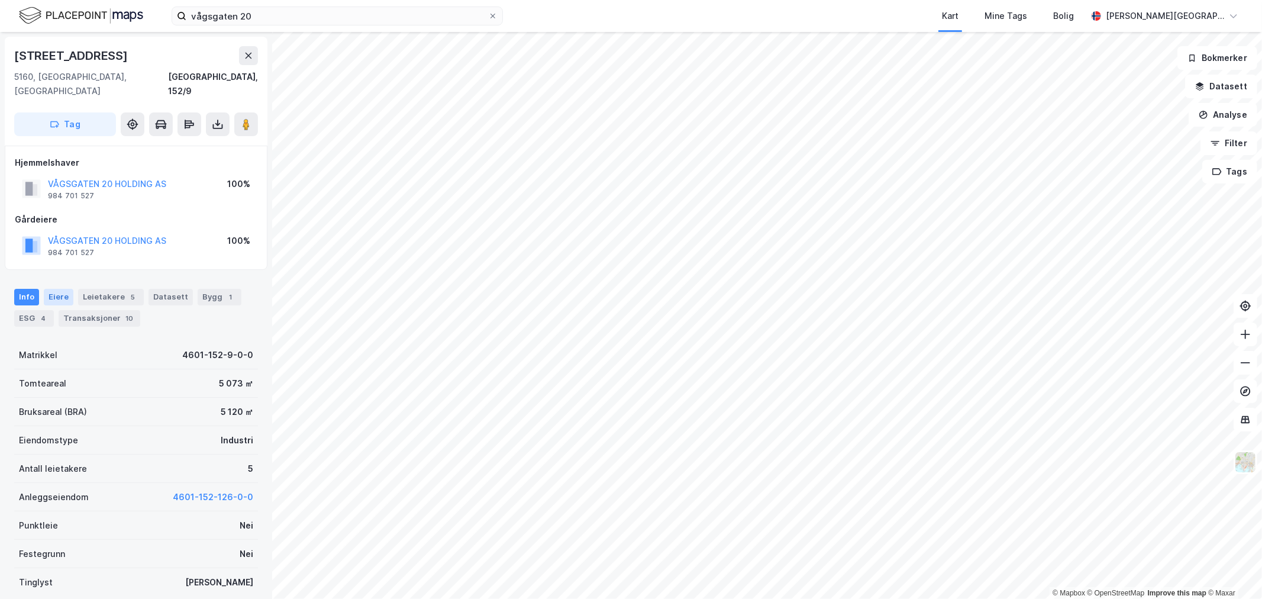
click at [46, 289] on div "Eiere" at bounding box center [59, 297] width 30 height 17
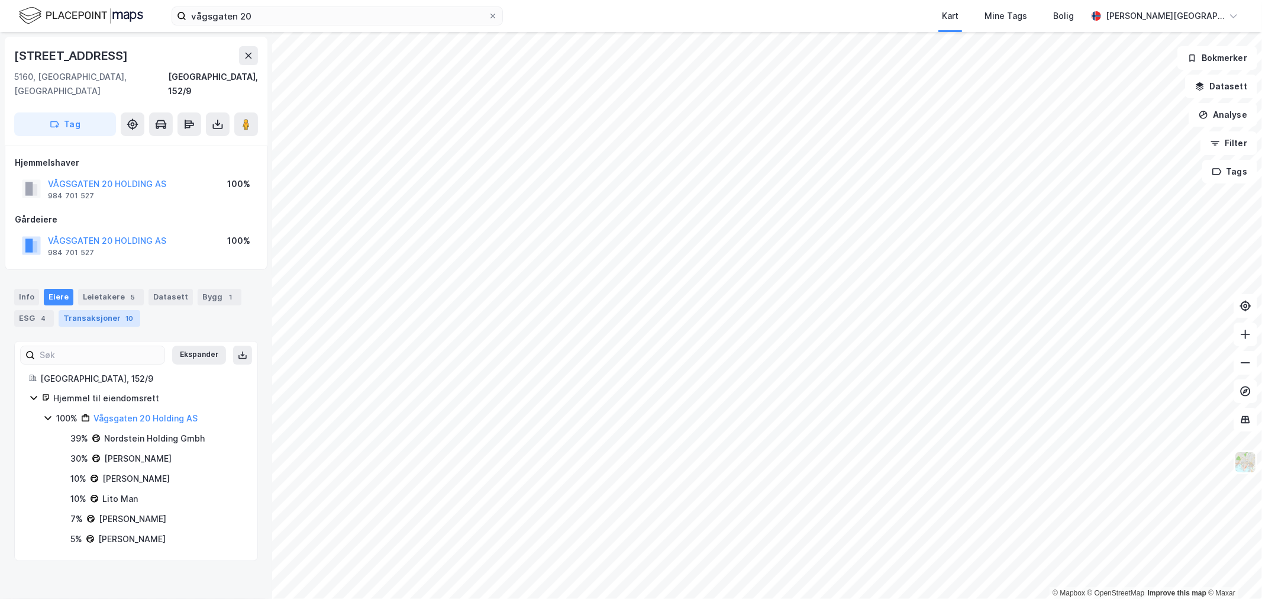
click at [92, 310] on div "Transaksjoner 10" at bounding box center [100, 318] width 82 height 17
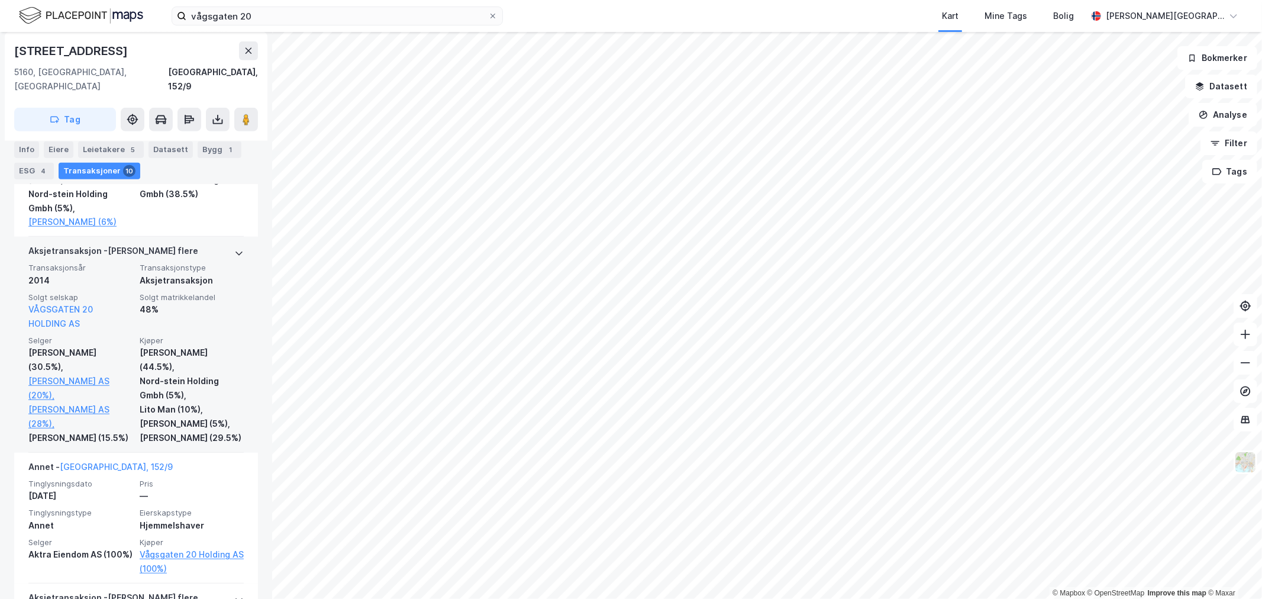
scroll to position [723, 0]
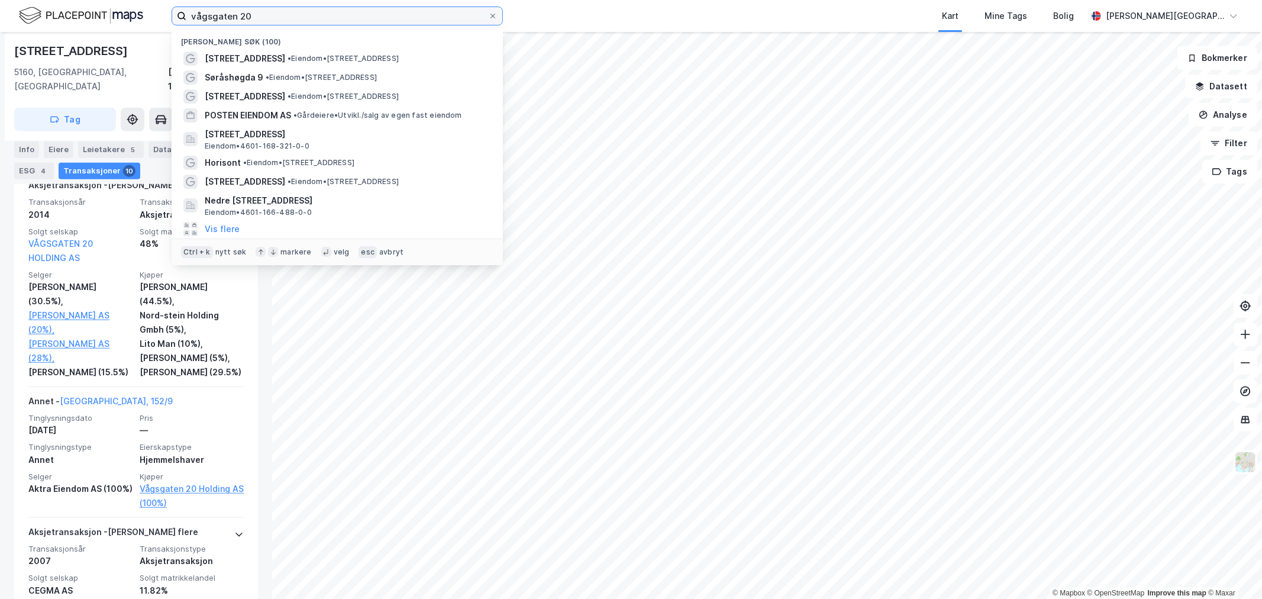
click at [256, 17] on input "vågsgaten 20" at bounding box center [337, 16] width 302 height 18
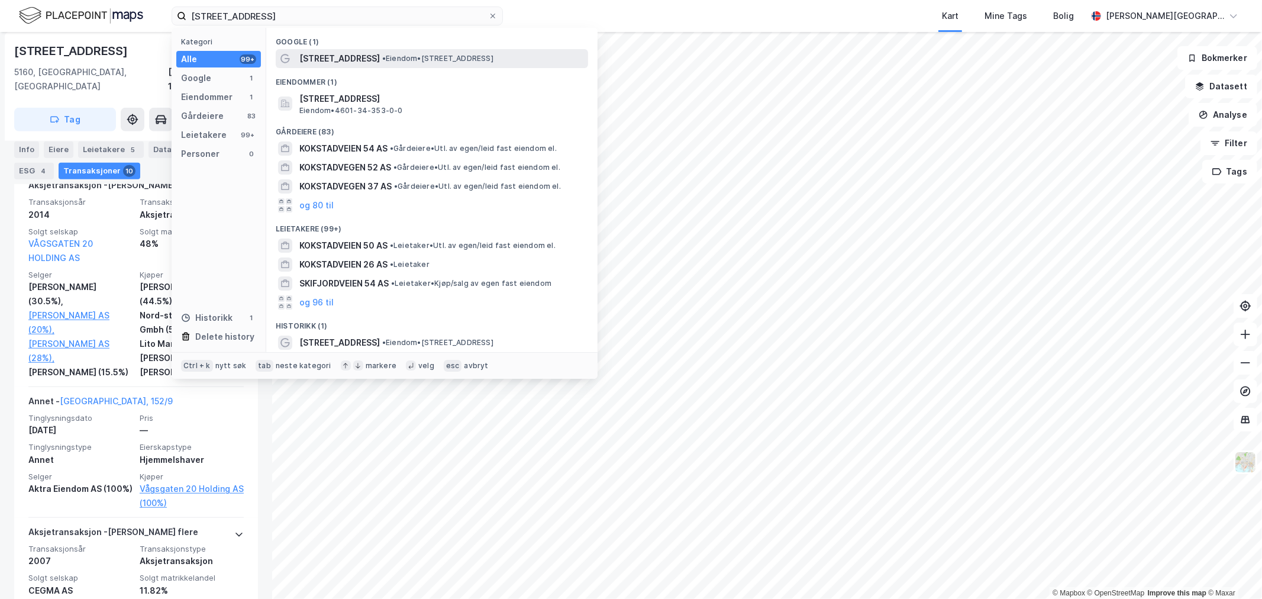
click at [305, 58] on span "[STREET_ADDRESS]" at bounding box center [339, 58] width 80 height 14
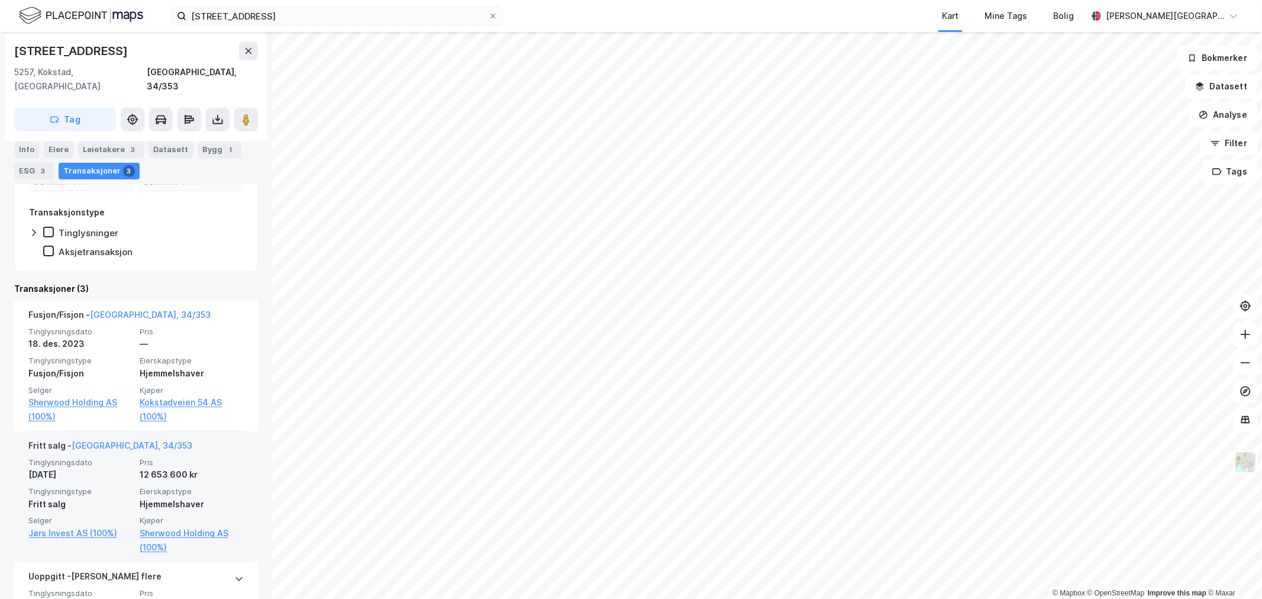
scroll to position [263, 0]
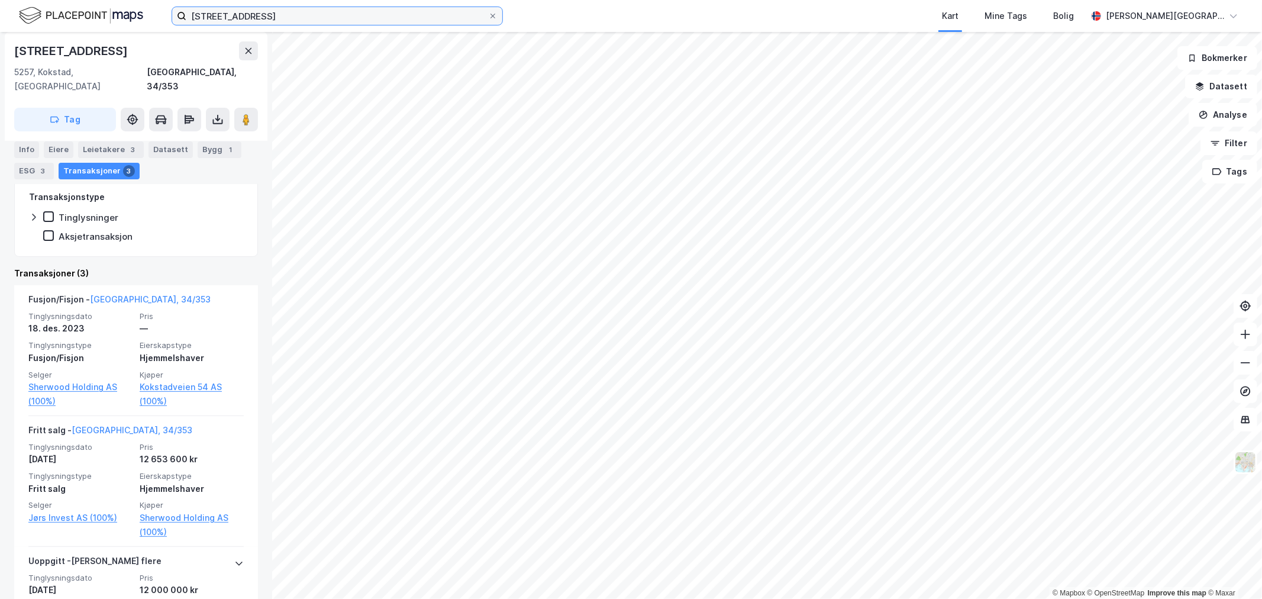
click at [345, 18] on input "[STREET_ADDRESS]" at bounding box center [337, 16] width 302 height 18
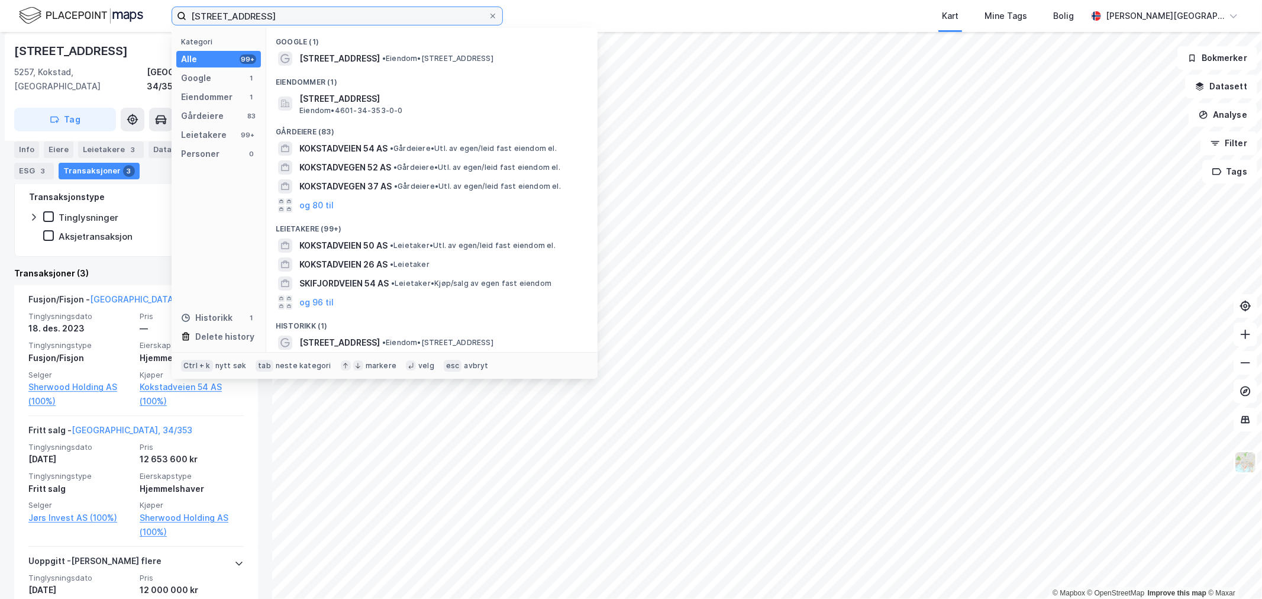
click at [345, 18] on input "[STREET_ADDRESS]" at bounding box center [337, 16] width 302 height 18
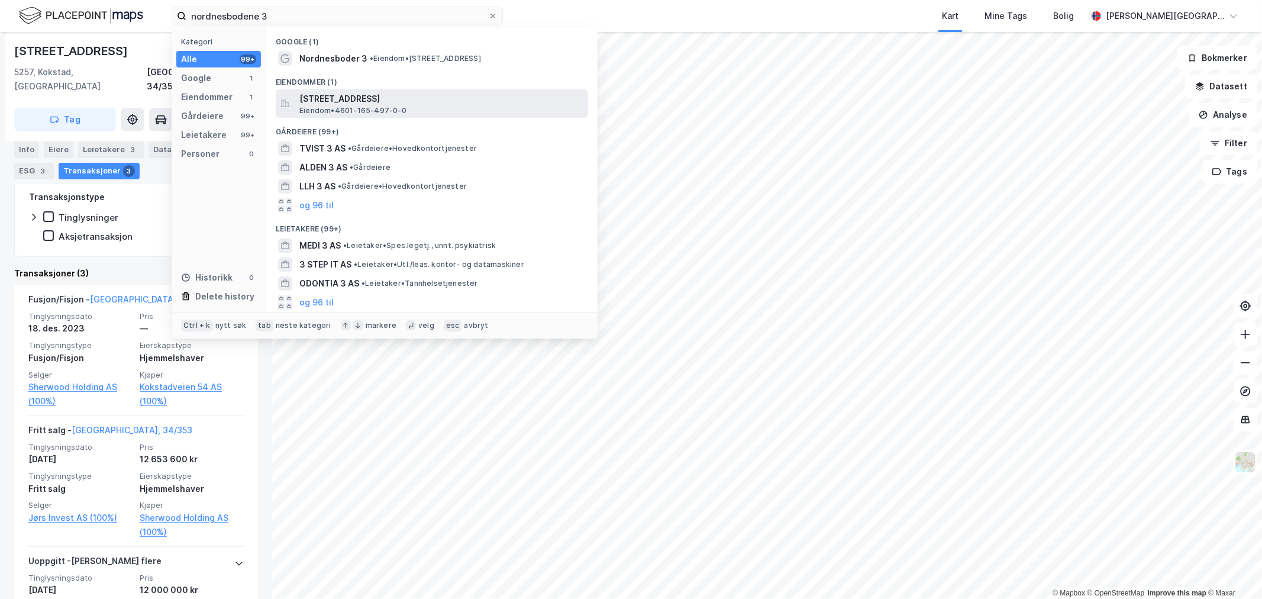
click at [351, 102] on span "[STREET_ADDRESS]" at bounding box center [441, 99] width 284 height 14
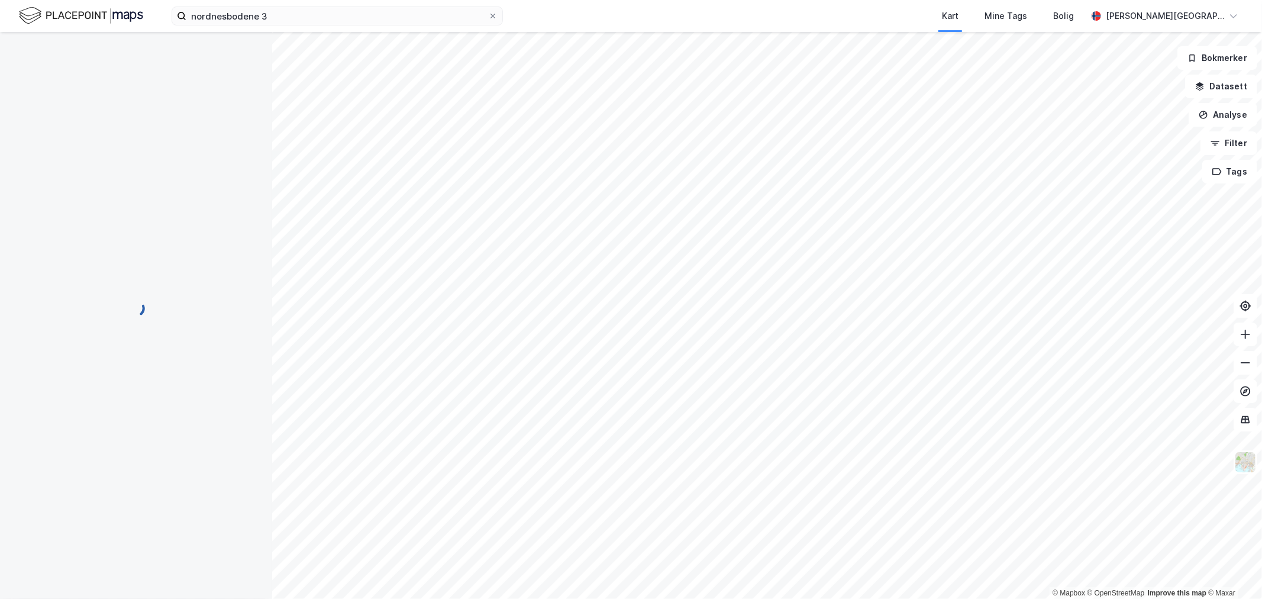
scroll to position [5, 0]
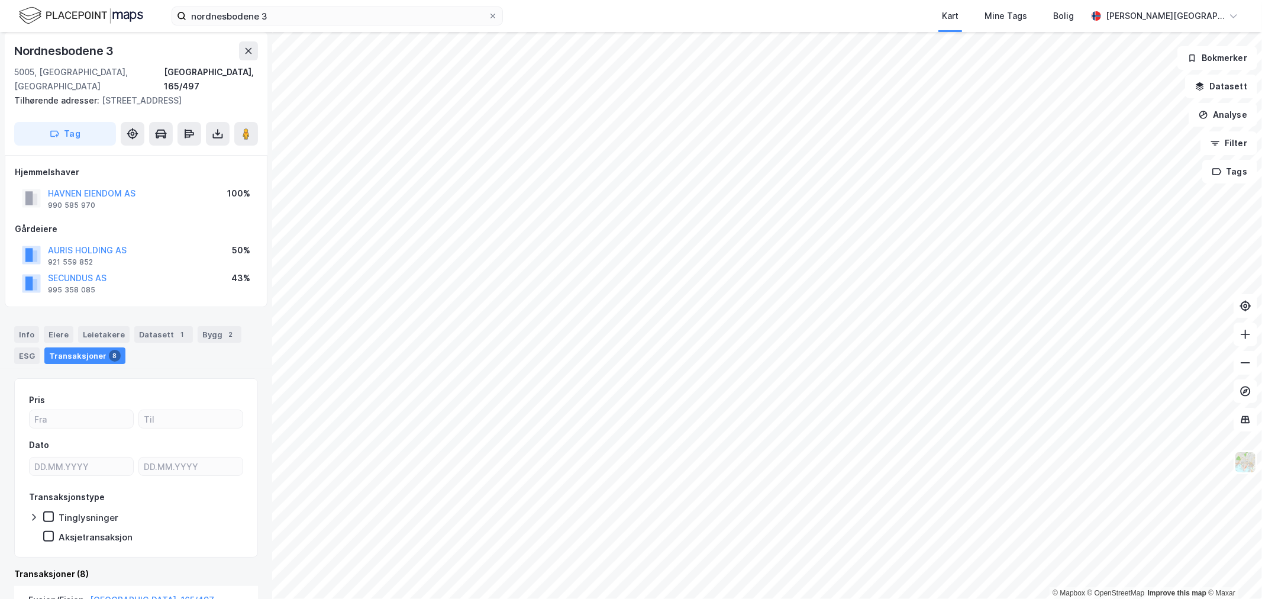
scroll to position [5, 0]
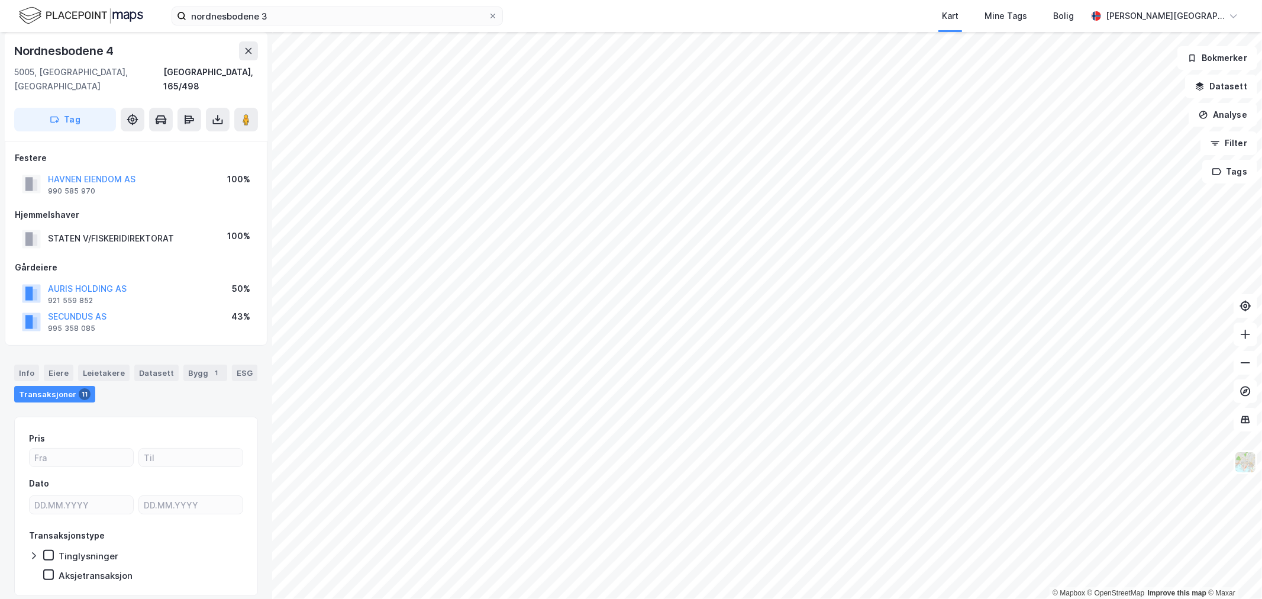
scroll to position [5, 0]
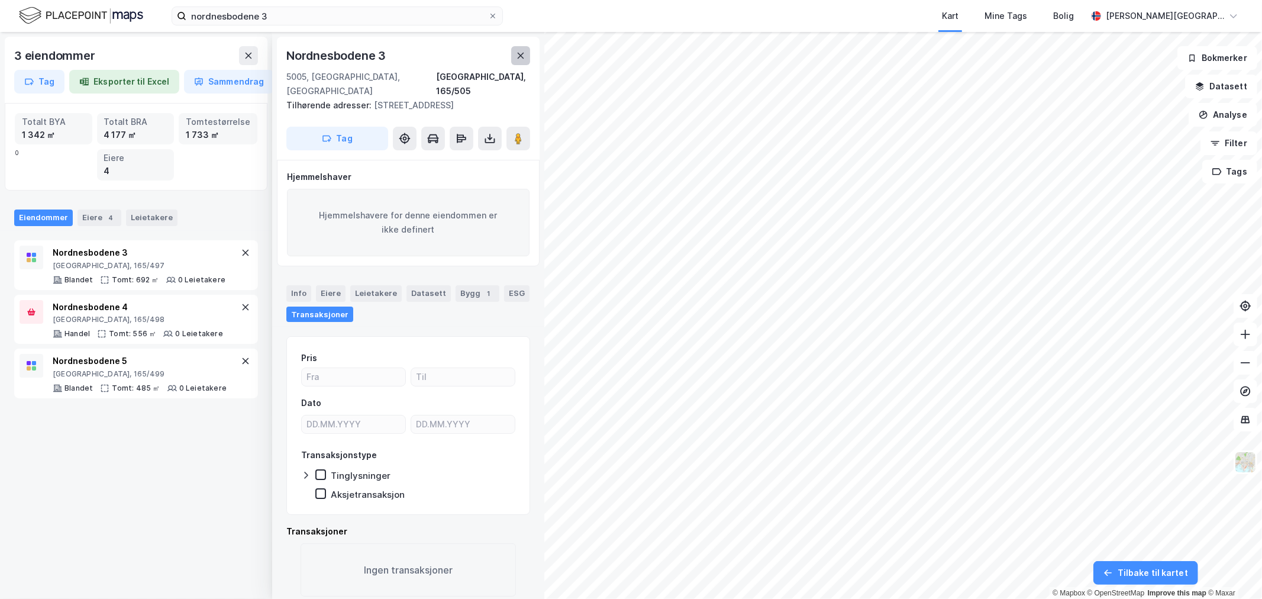
click at [518, 48] on button at bounding box center [520, 55] width 19 height 19
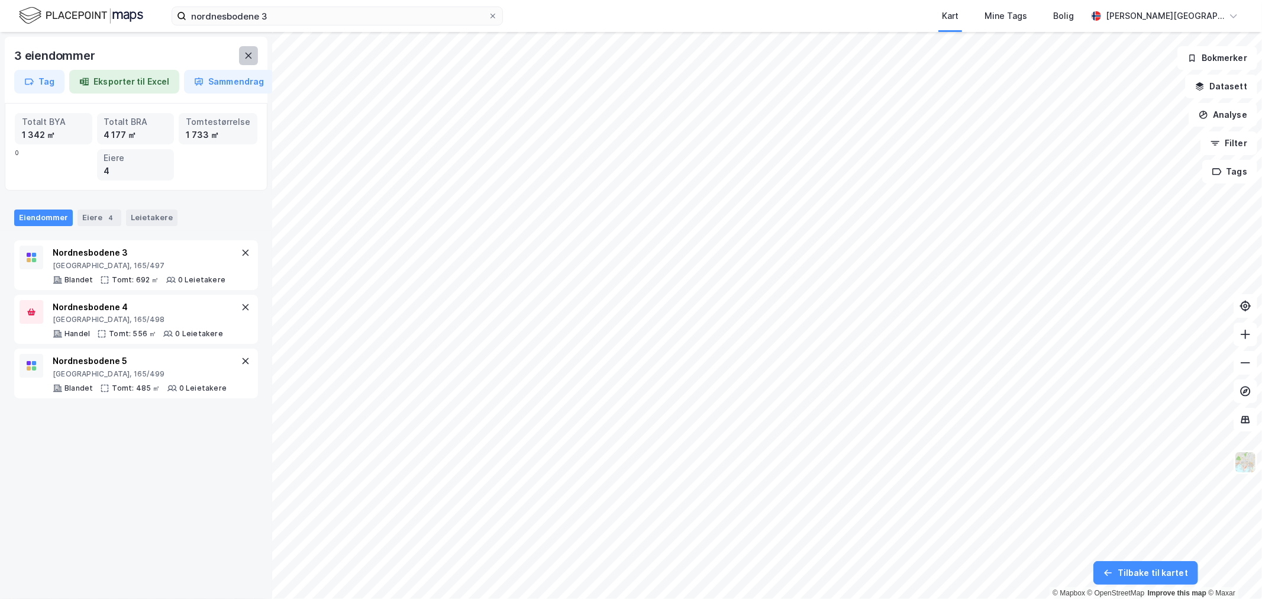
click at [246, 57] on icon at bounding box center [248, 56] width 7 height 6
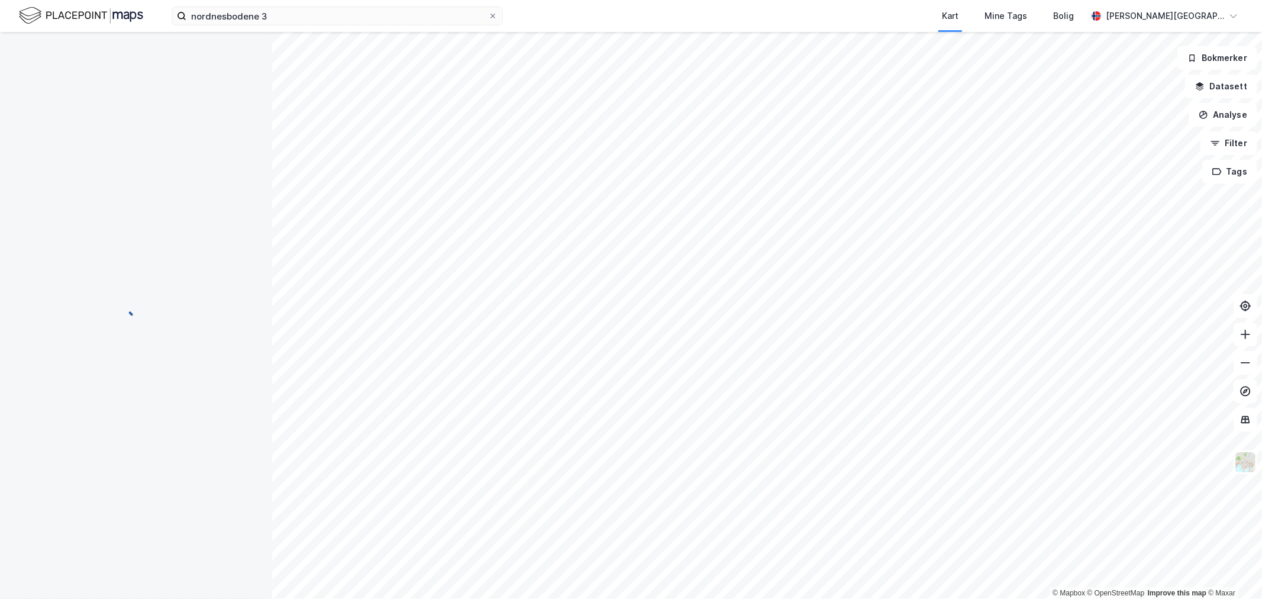
scroll to position [5, 0]
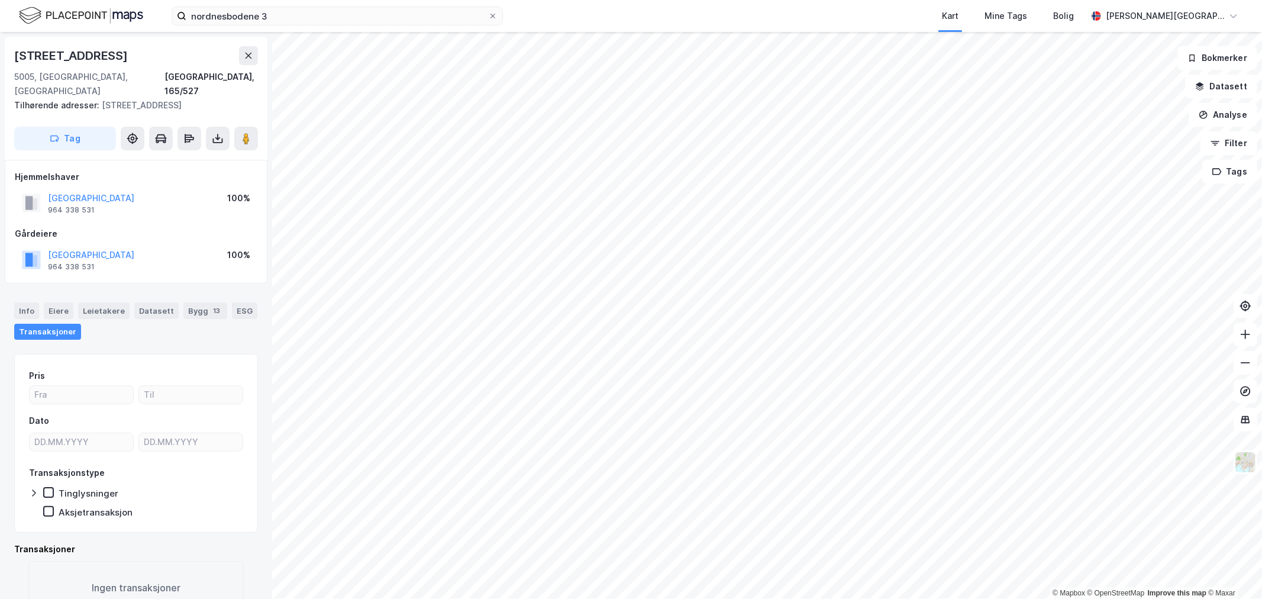
scroll to position [5, 0]
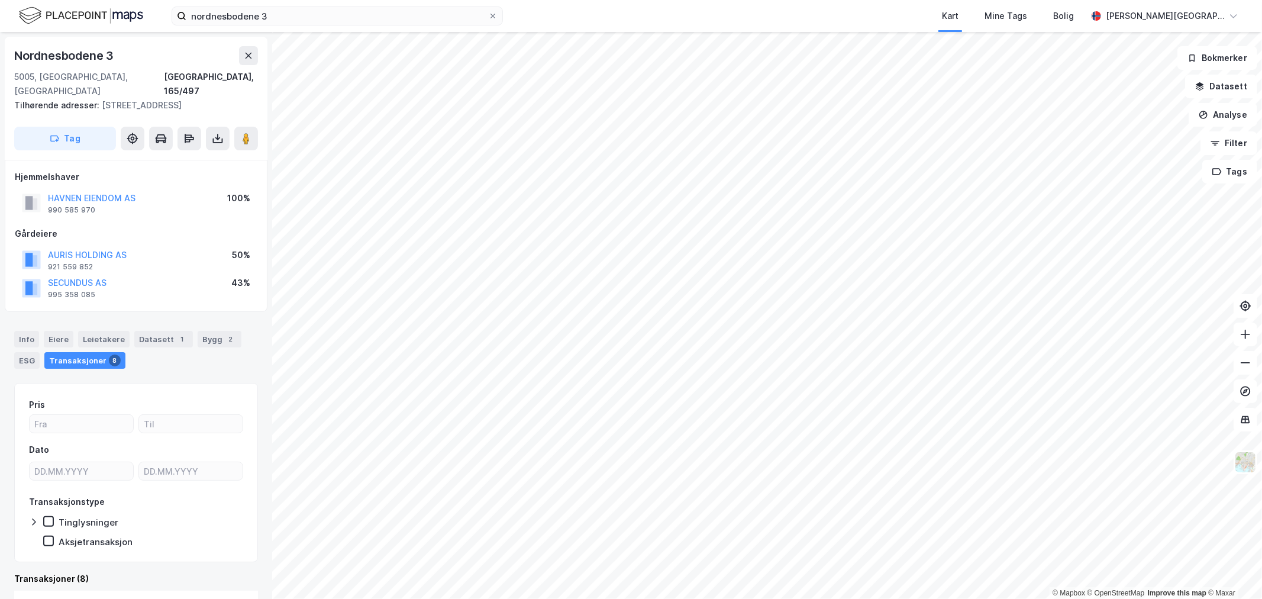
scroll to position [5, 0]
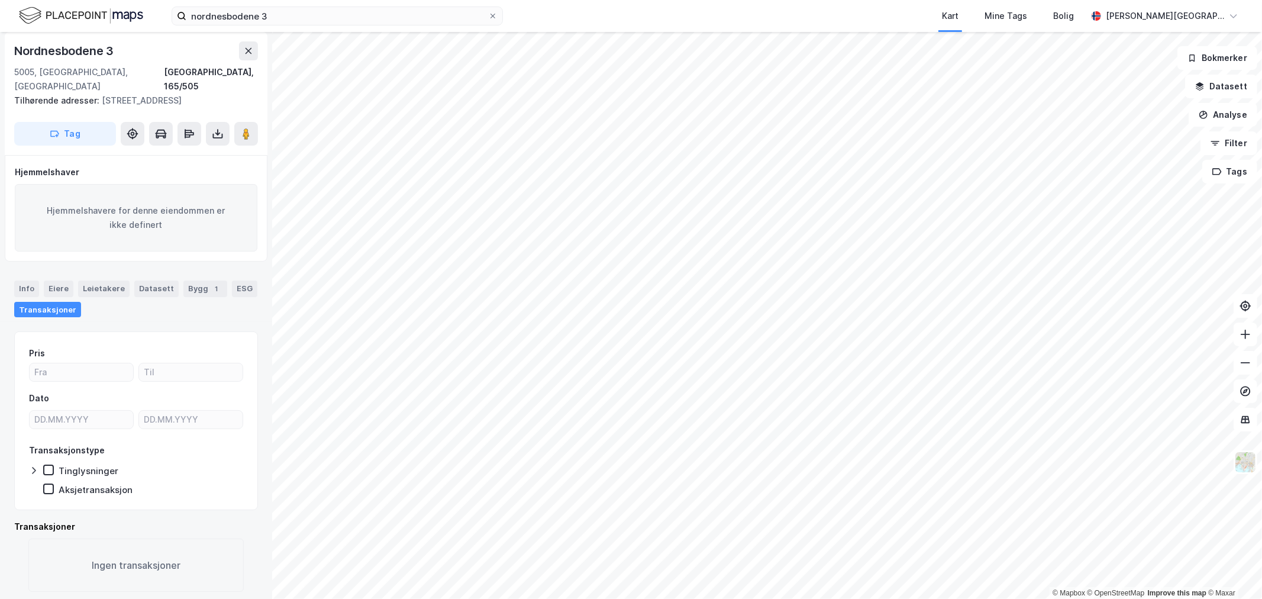
scroll to position [5, 0]
click at [33, 287] on div "Info" at bounding box center [26, 288] width 25 height 17
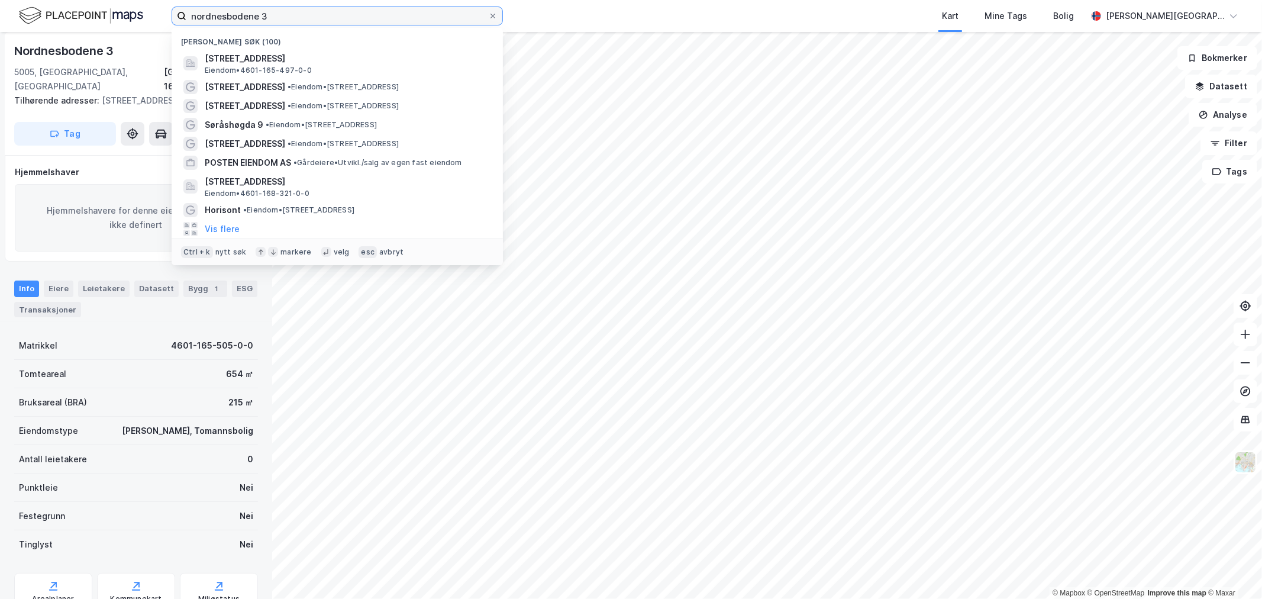
click at [339, 13] on input "nordnesbodene 3" at bounding box center [337, 16] width 302 height 18
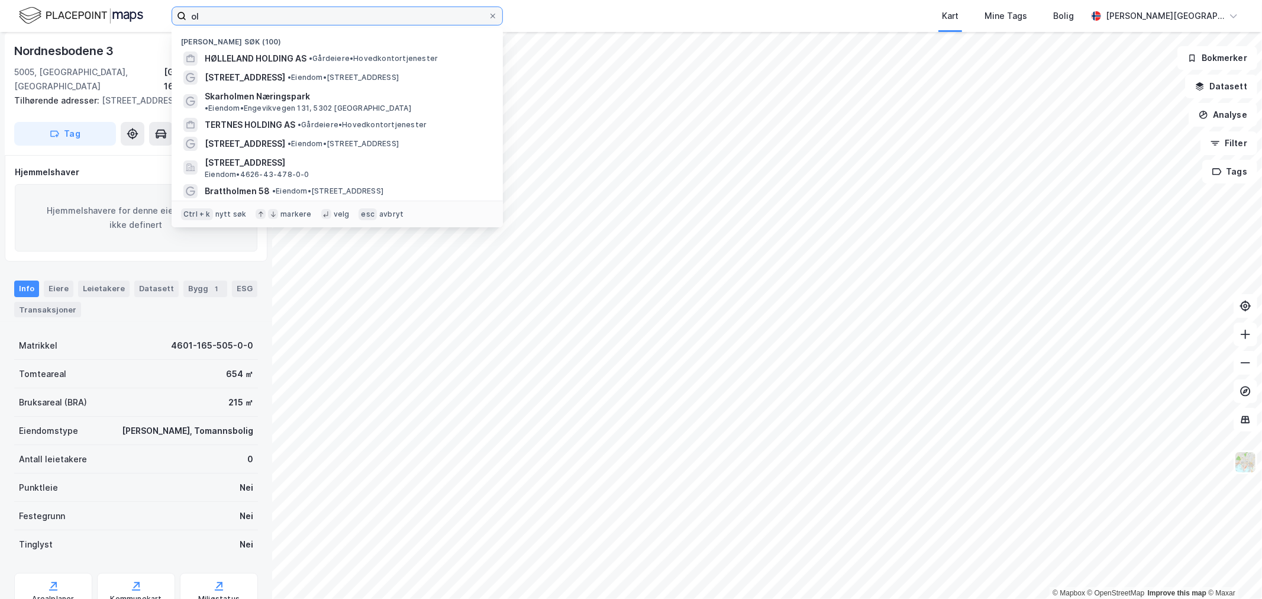
type input "o"
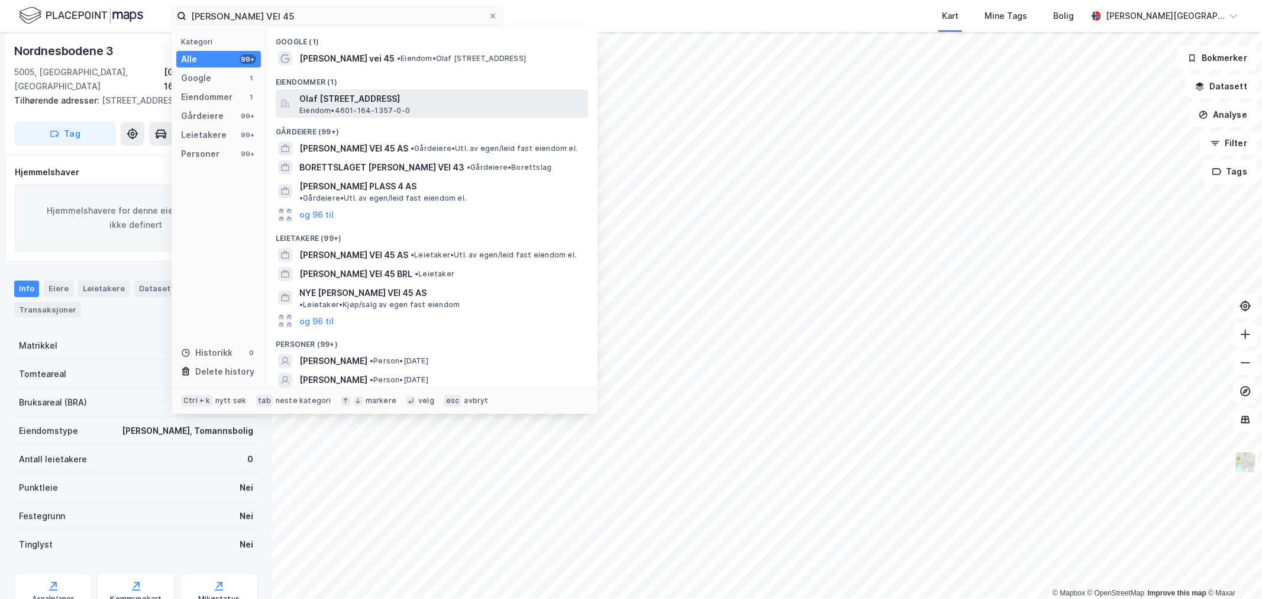
click at [383, 106] on span "Eiendom • 4601-164-1357-0-0" at bounding box center [354, 110] width 111 height 9
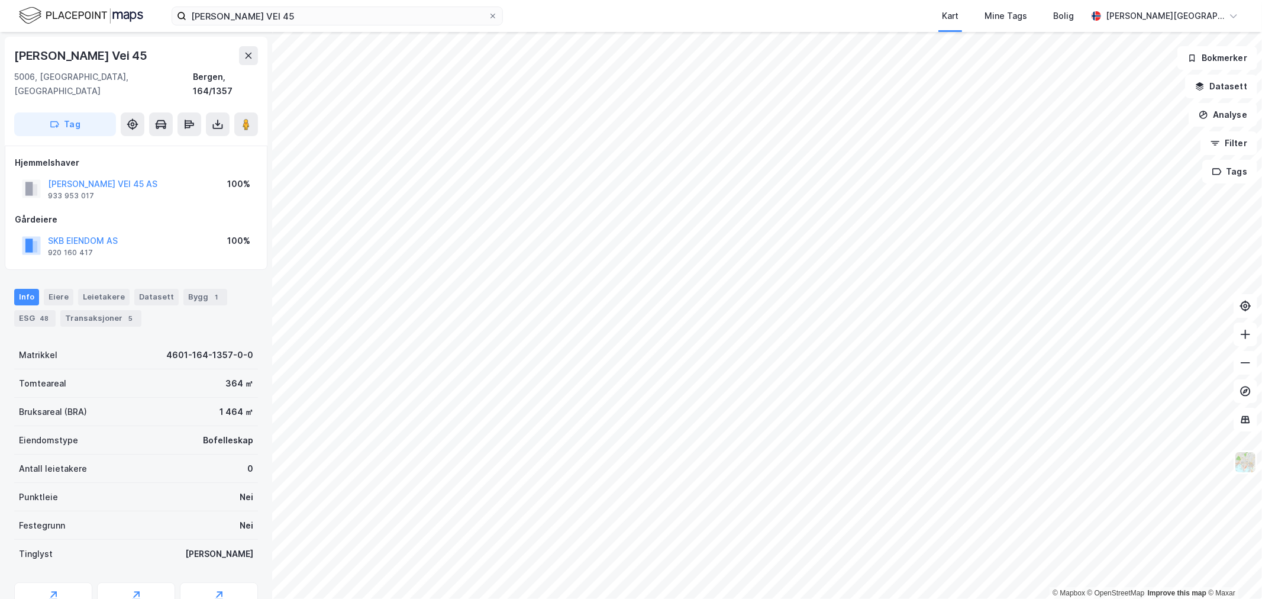
scroll to position [5, 0]
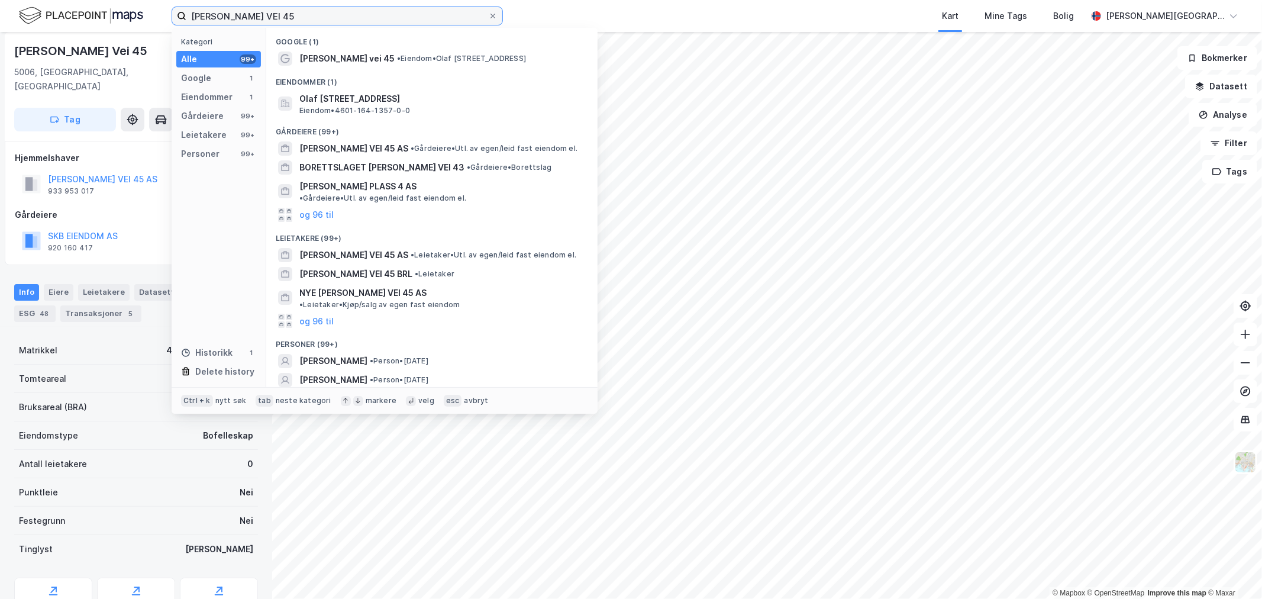
click at [288, 13] on input "[PERSON_NAME] VEI 45" at bounding box center [337, 16] width 302 height 18
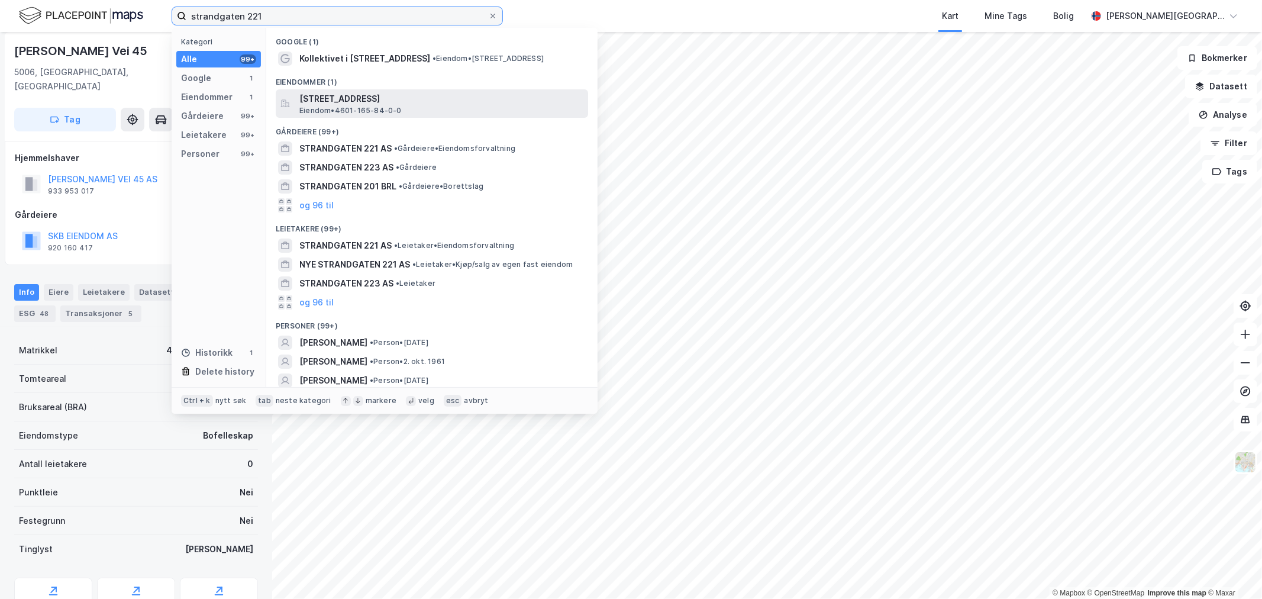
type input "strandgaten 221"
click at [351, 98] on span "[STREET_ADDRESS]" at bounding box center [441, 99] width 284 height 14
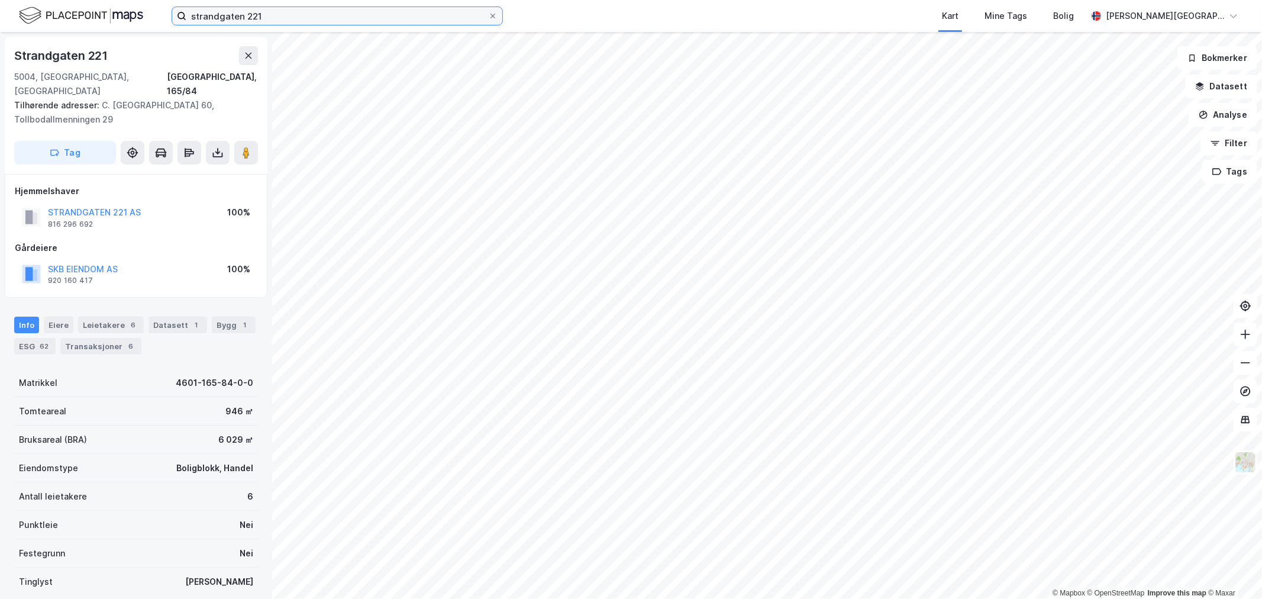
click at [318, 19] on input "strandgaten 221" at bounding box center [337, 16] width 302 height 18
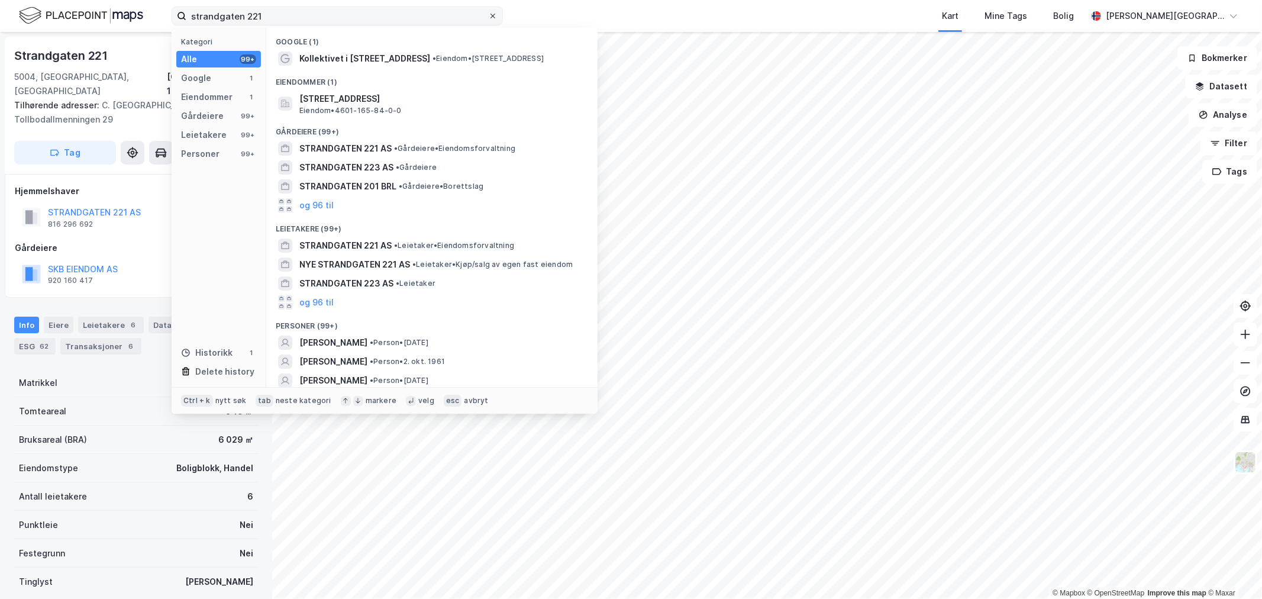
click at [491, 13] on icon at bounding box center [492, 15] width 7 height 7
click at [488, 13] on input "strandgaten 221" at bounding box center [337, 16] width 302 height 18
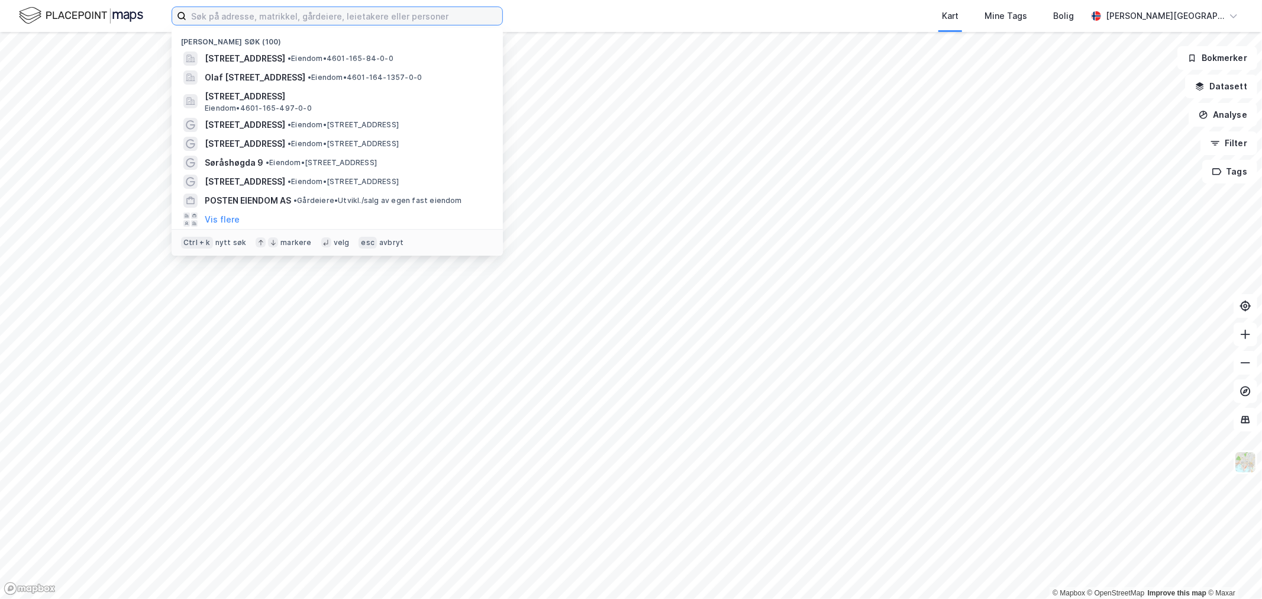
click at [447, 13] on input at bounding box center [344, 16] width 316 height 18
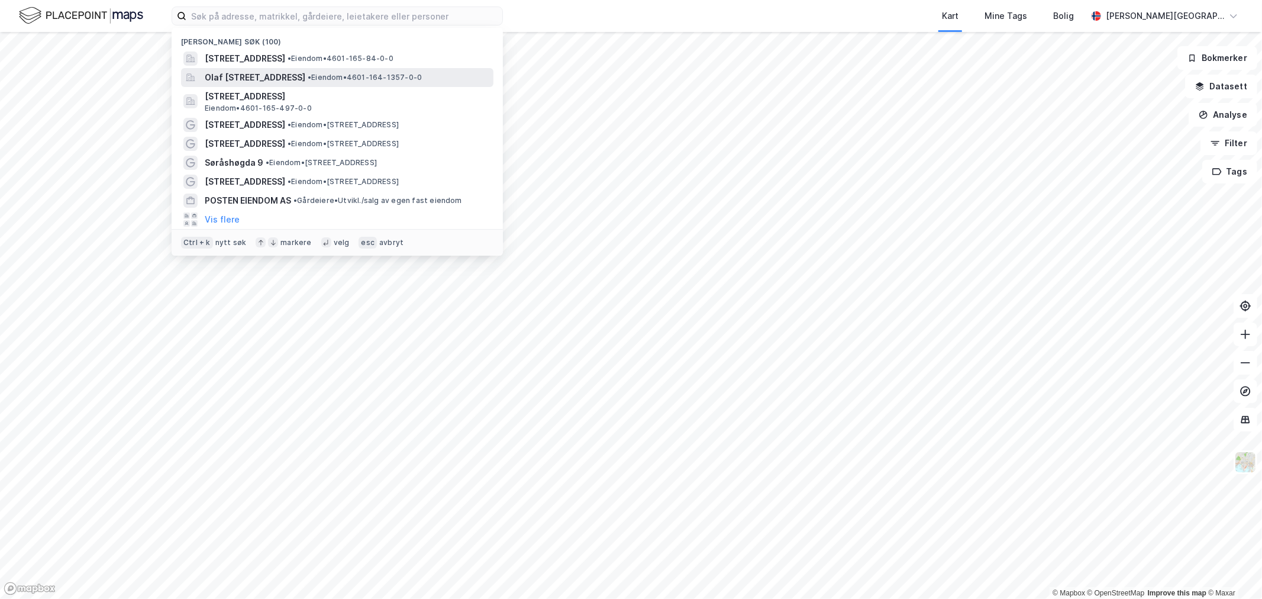
click at [397, 75] on span "• Eiendom • 4601-164-1357-0-0" at bounding box center [365, 77] width 114 height 9
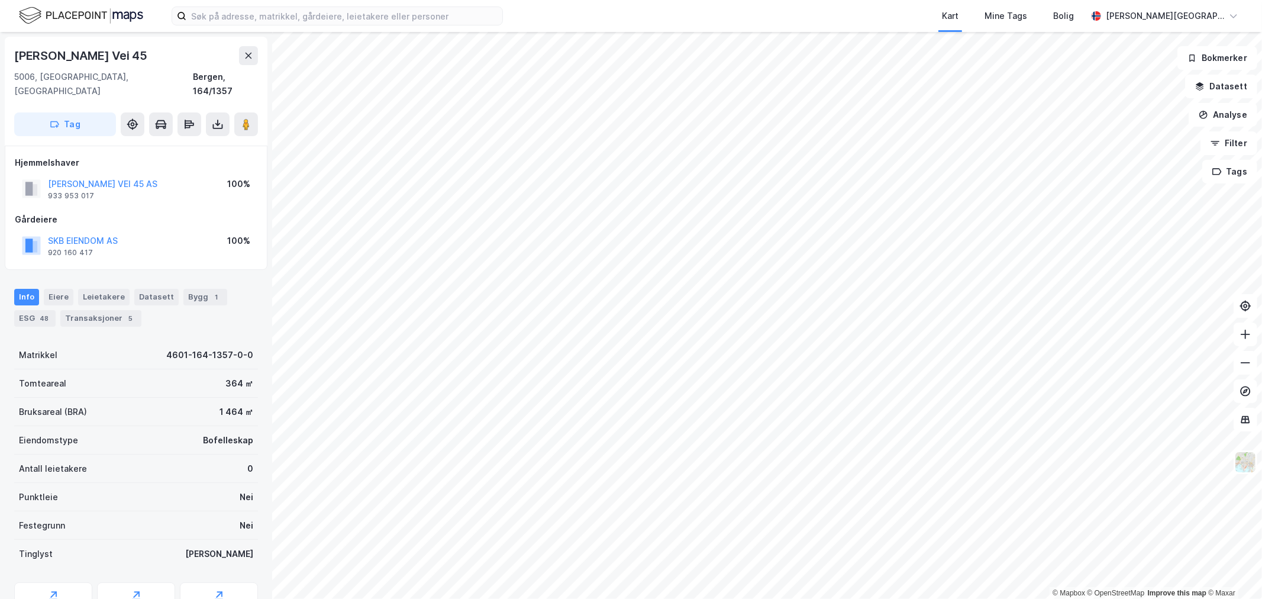
scroll to position [2, 0]
